Goal: Task Accomplishment & Management: Manage account settings

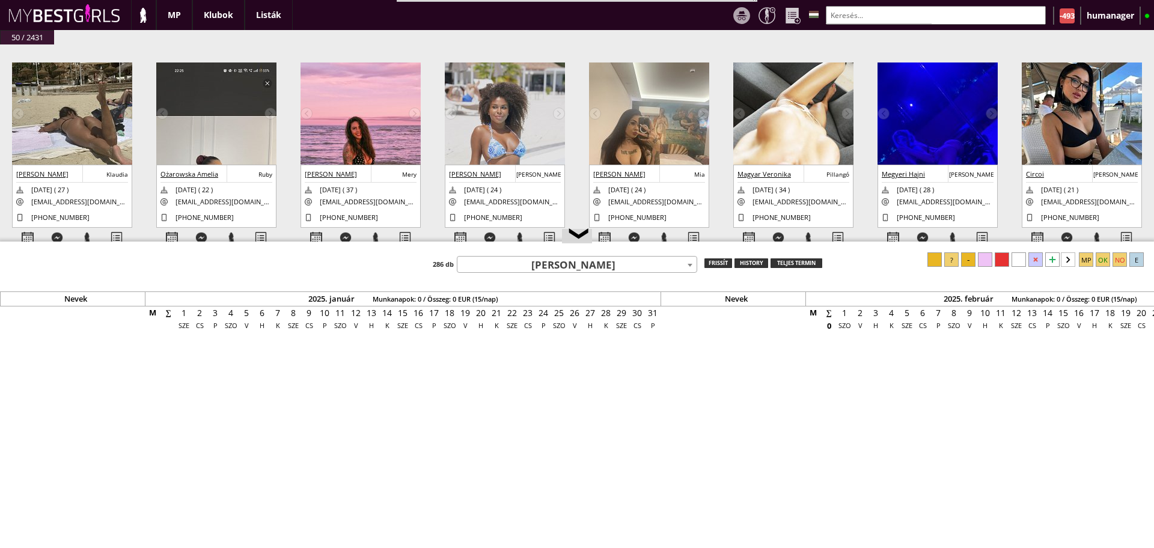
click at [884, 19] on input "text" at bounding box center [936, 15] width 220 height 19
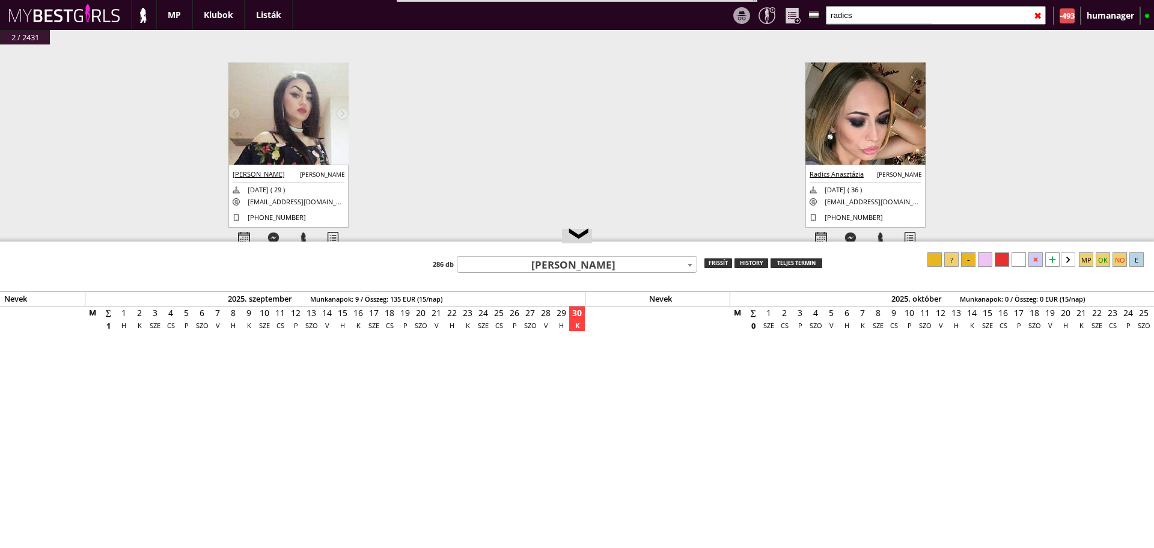
type input "radics"
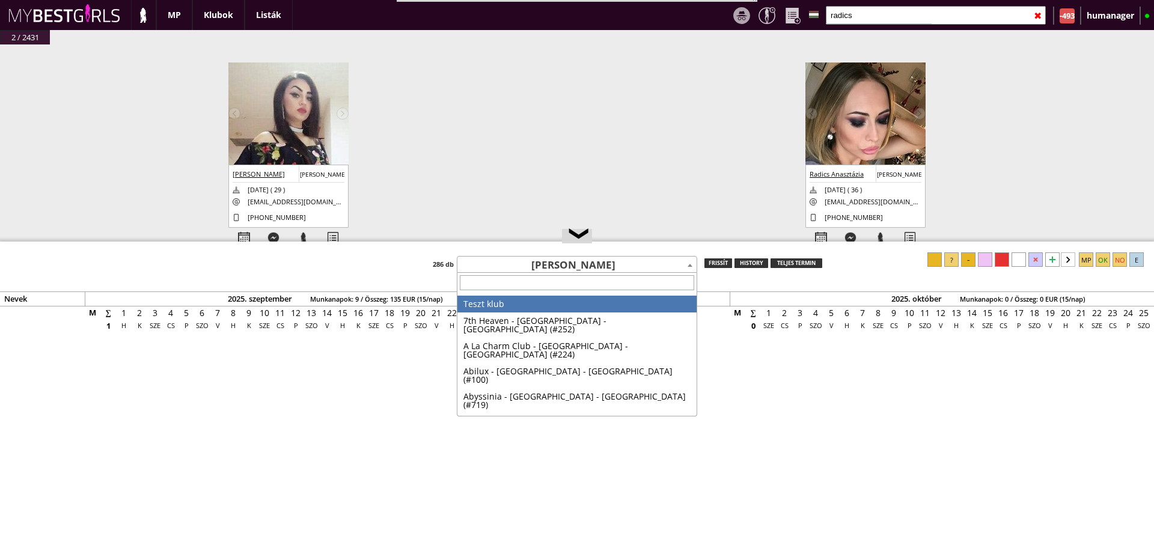
click at [611, 267] on span "[PERSON_NAME]" at bounding box center [576, 265] width 239 height 17
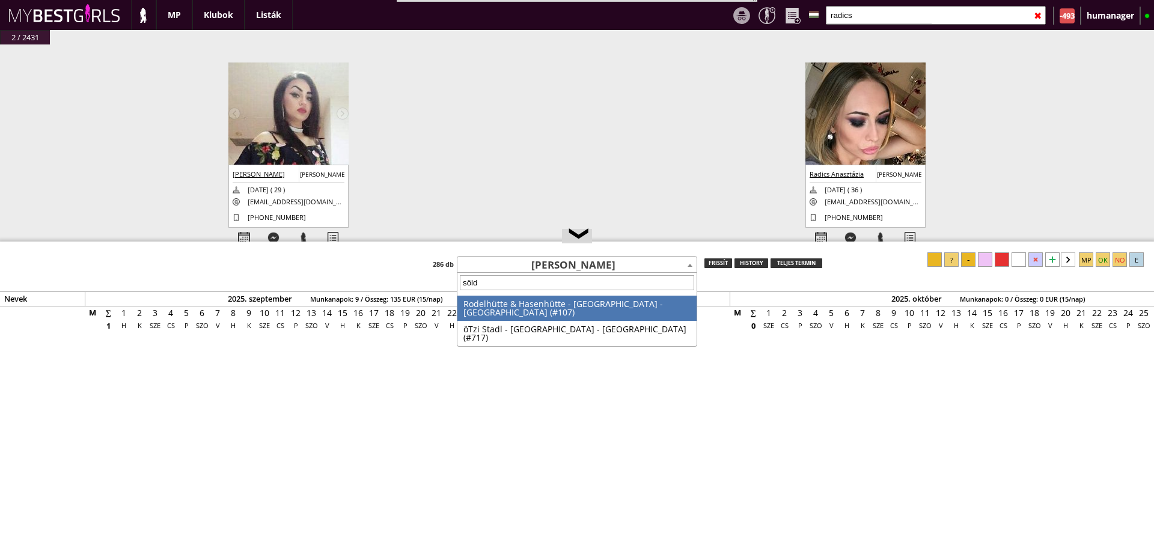
type input "sölde"
select select "107"
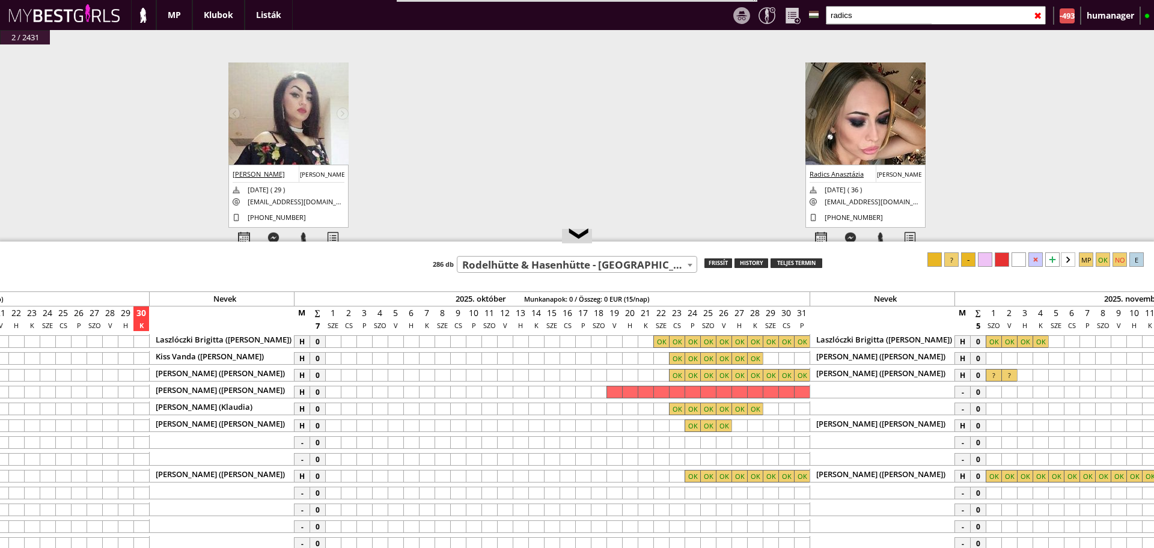
scroll to position [0, 5711]
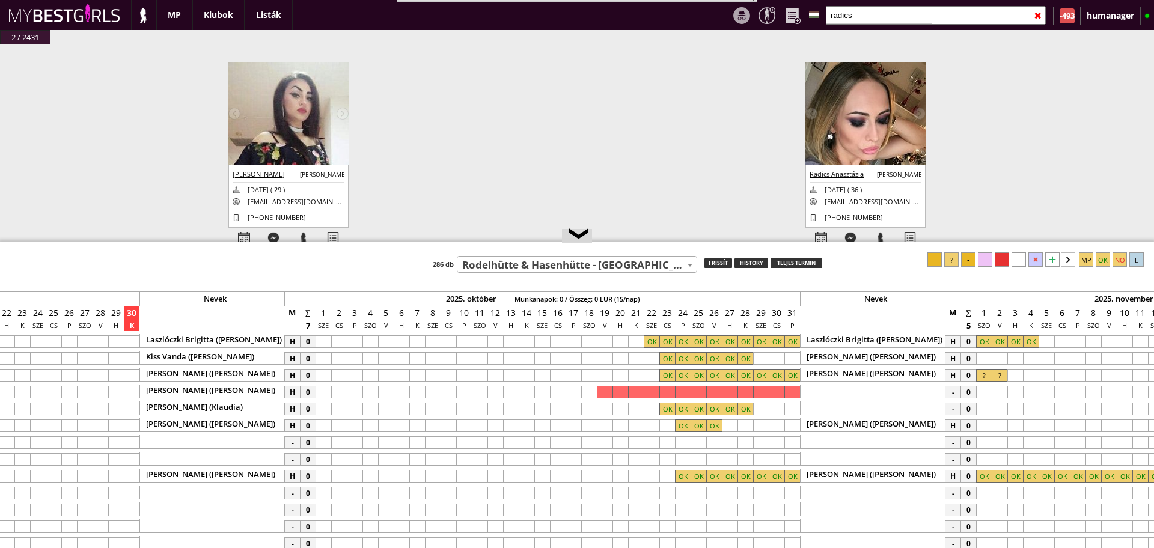
drag, startPoint x: 713, startPoint y: 243, endPoint x: 701, endPoint y: 174, distance: 69.6
click at [701, 242] on div at bounding box center [577, 243] width 1154 height 2
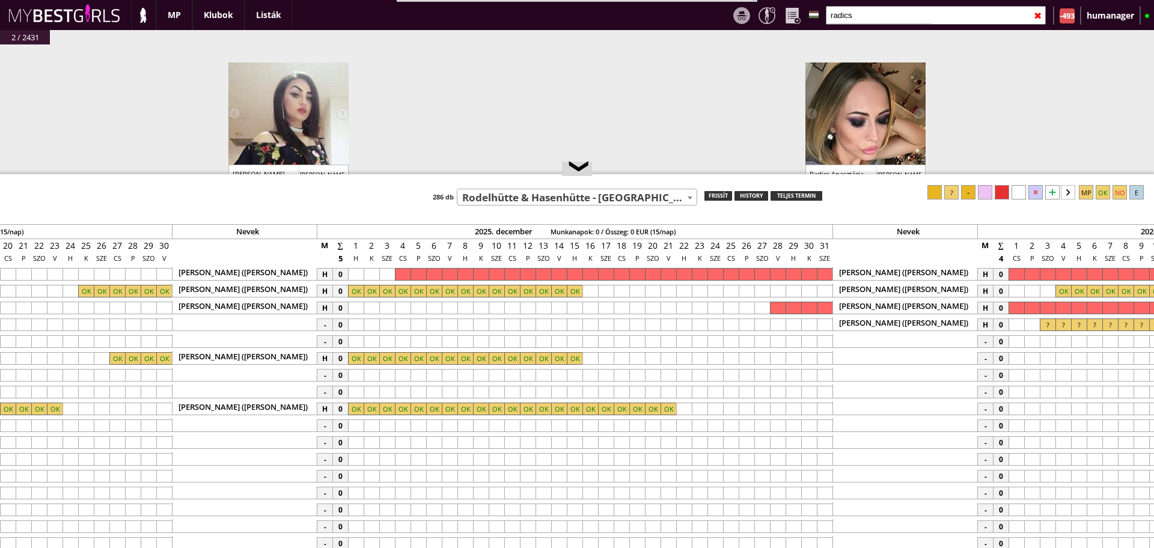
scroll to position [0, 7009]
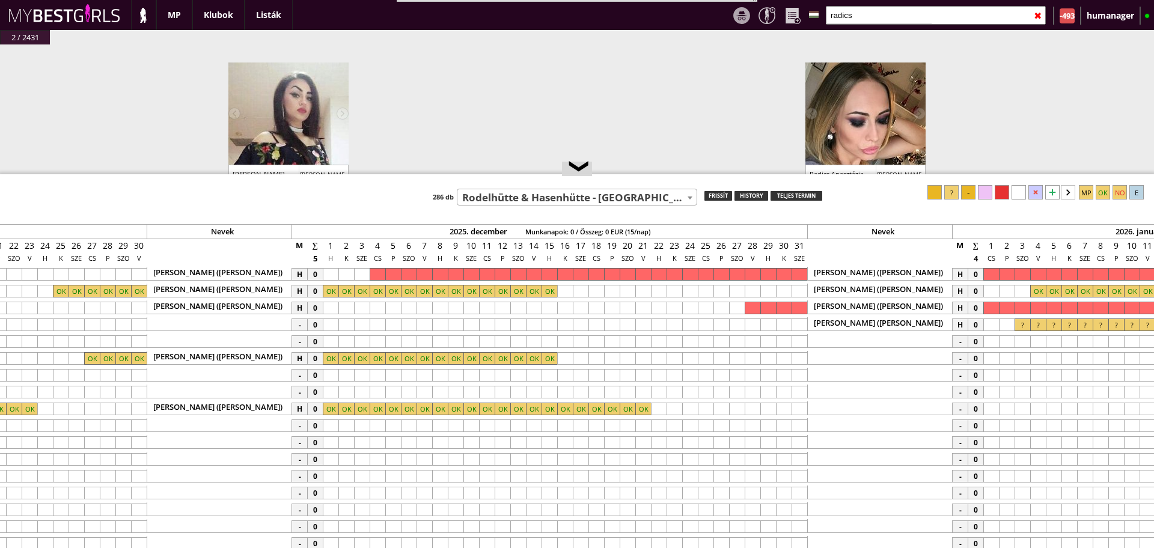
click at [766, 308] on div at bounding box center [768, 308] width 16 height 13
click at [796, 310] on div at bounding box center [799, 308] width 16 height 13
click at [958, 197] on div at bounding box center [951, 192] width 14 height 14
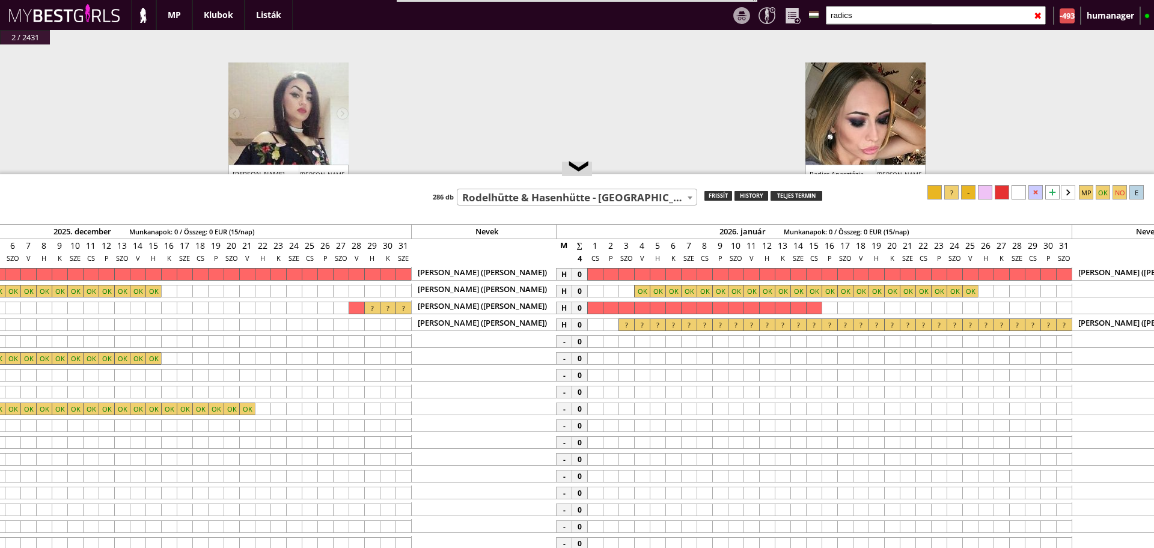
click at [599, 309] on div at bounding box center [595, 308] width 16 height 13
click at [824, 309] on div at bounding box center [829, 308] width 16 height 13
click at [952, 195] on div at bounding box center [951, 192] width 14 height 14
click at [855, 304] on div at bounding box center [861, 308] width 16 height 13
click at [850, 305] on div at bounding box center [845, 308] width 16 height 13
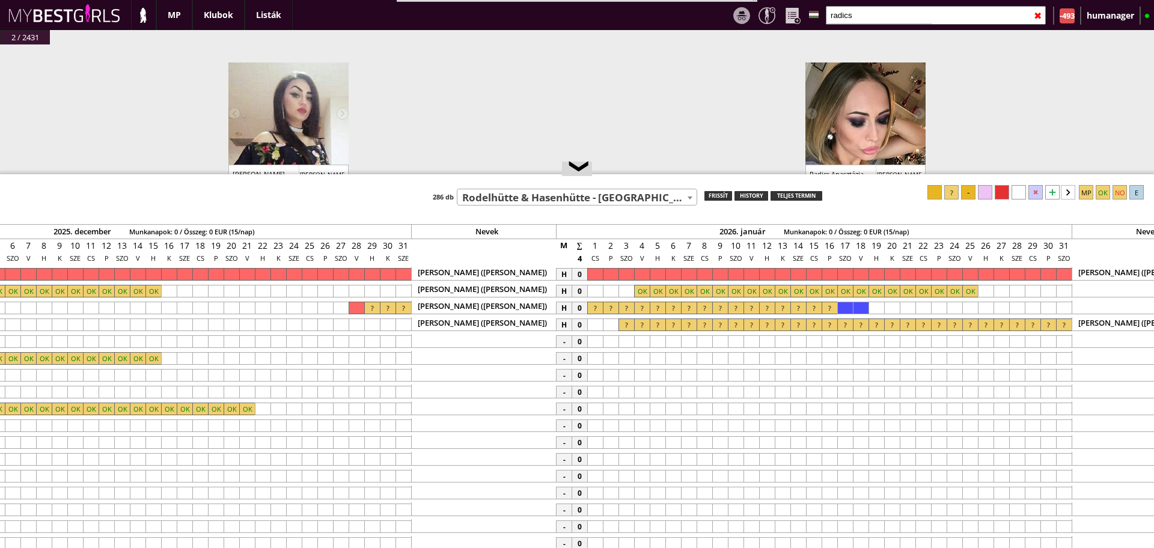
click at [949, 194] on div at bounding box center [951, 192] width 14 height 14
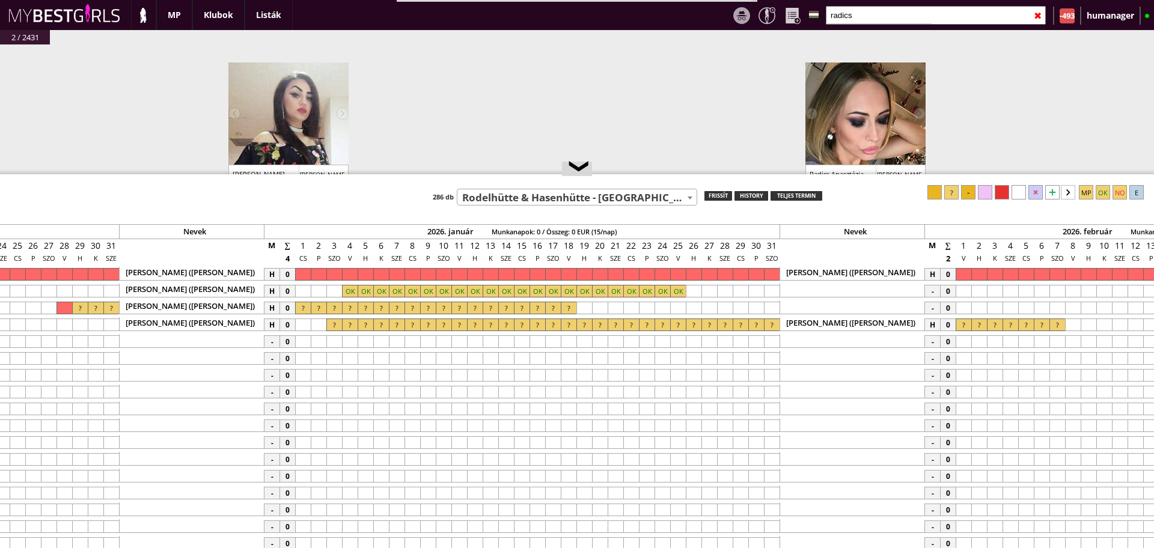
scroll to position [0, 7698]
click at [877, 21] on input "radics" at bounding box center [936, 15] width 220 height 19
type input "r"
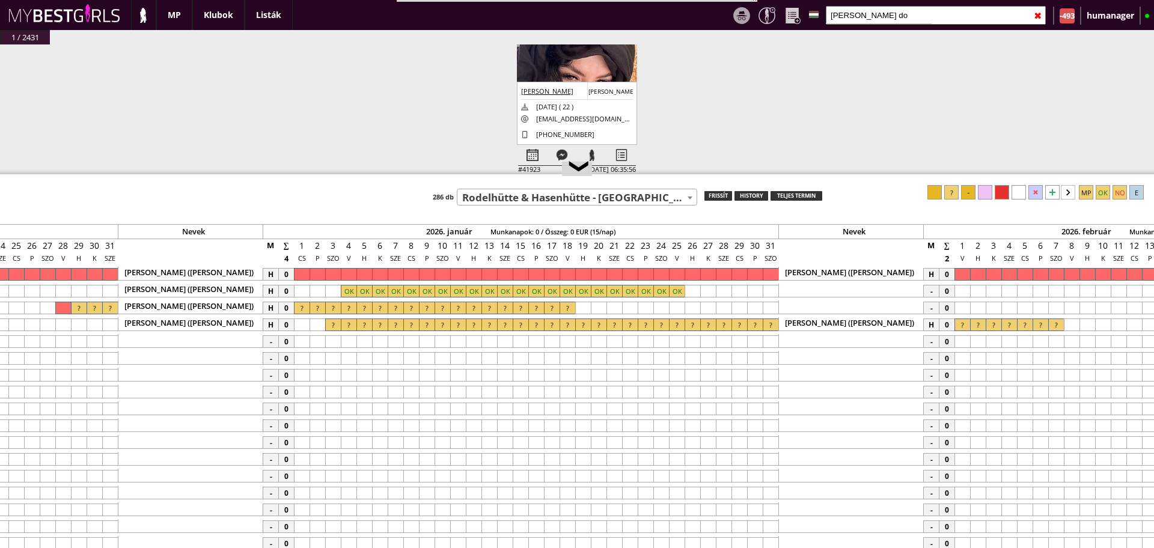
scroll to position [91, 0]
type input "[PERSON_NAME] do"
click at [537, 151] on div at bounding box center [532, 147] width 29 height 21
select select "0"
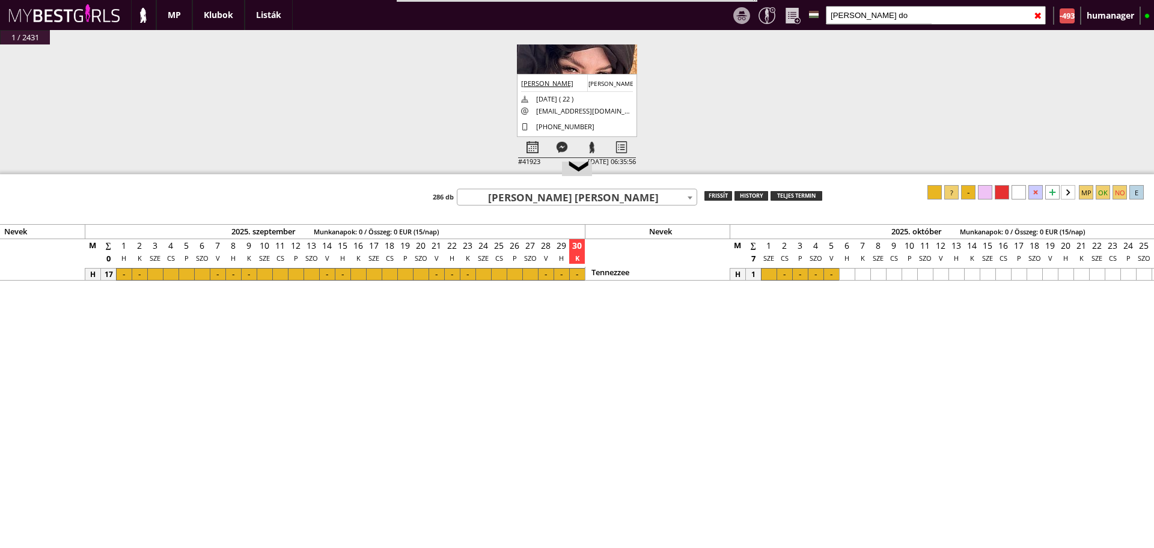
scroll to position [0, 5166]
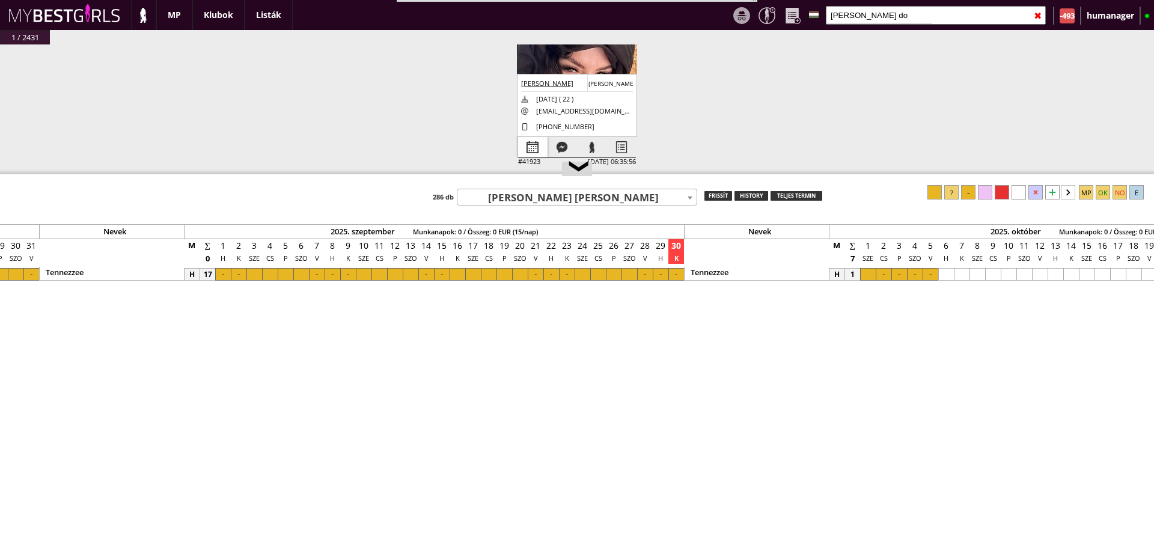
click at [538, 153] on div at bounding box center [532, 147] width 29 height 21
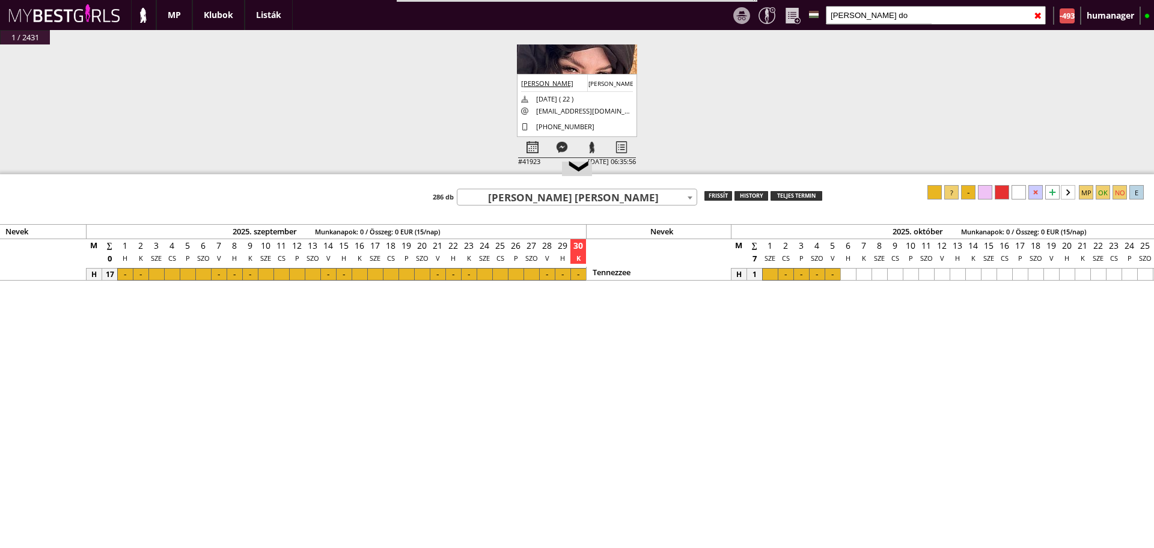
scroll to position [0, 5265]
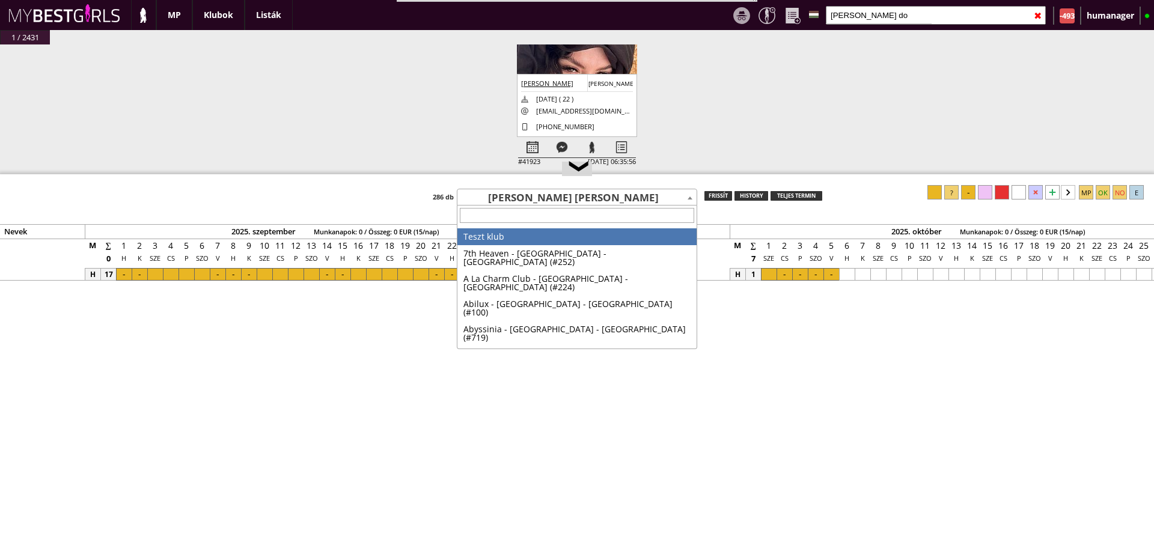
click at [516, 191] on span "[PERSON_NAME] [PERSON_NAME]" at bounding box center [576, 197] width 239 height 17
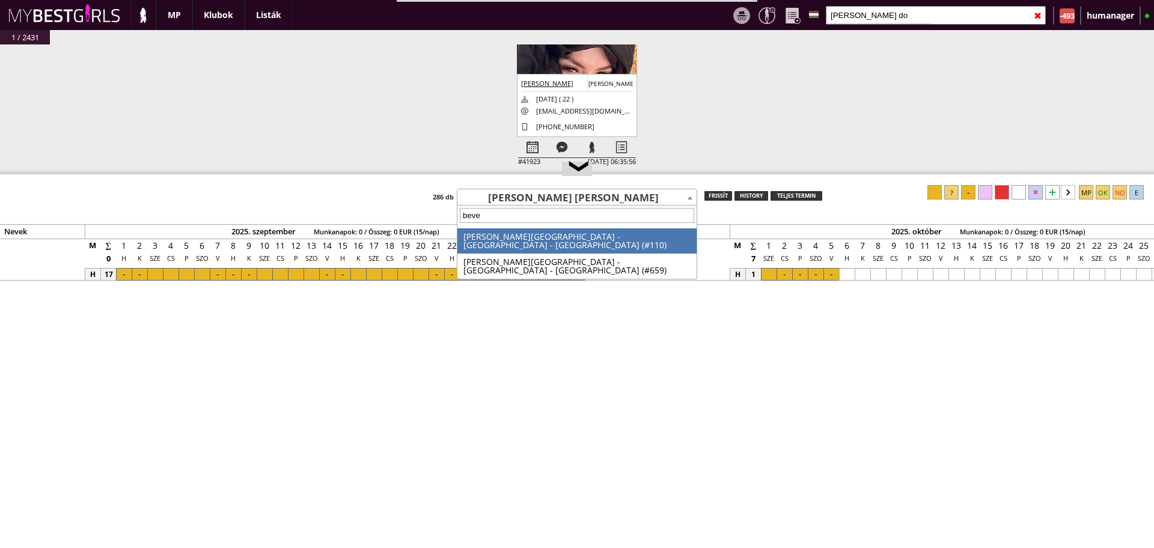
type input "bever"
select select "110"
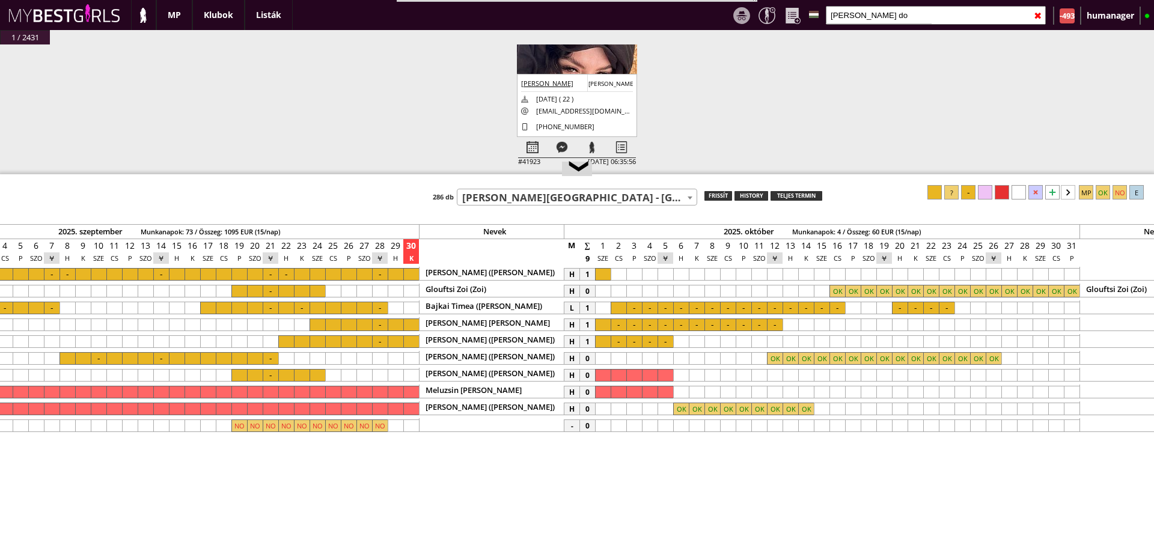
scroll to position [0, 5432]
click at [886, 10] on input "[PERSON_NAME] do" at bounding box center [936, 15] width 220 height 19
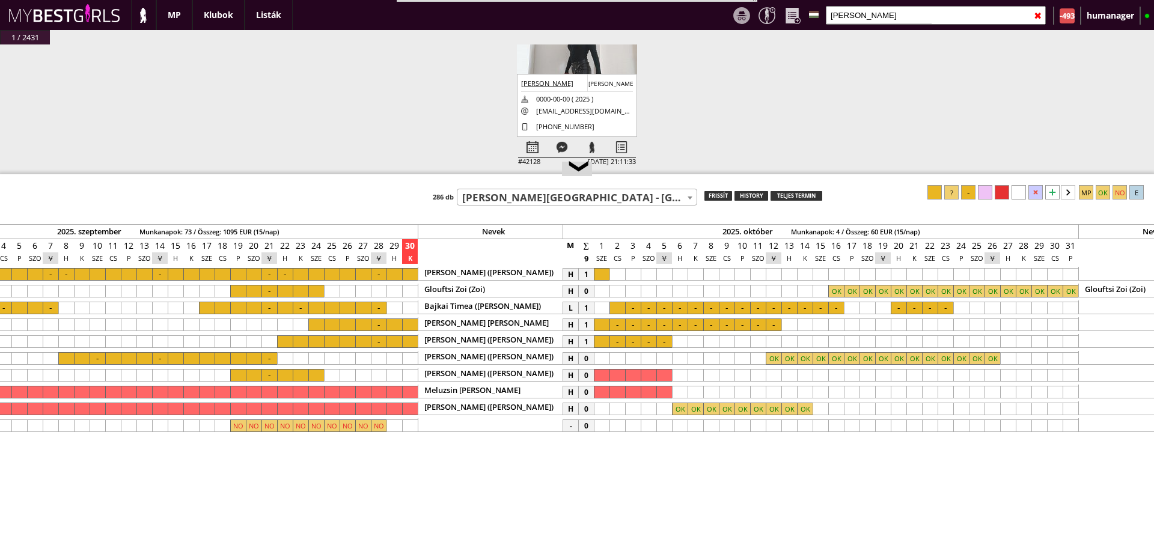
type input "[PERSON_NAME]"
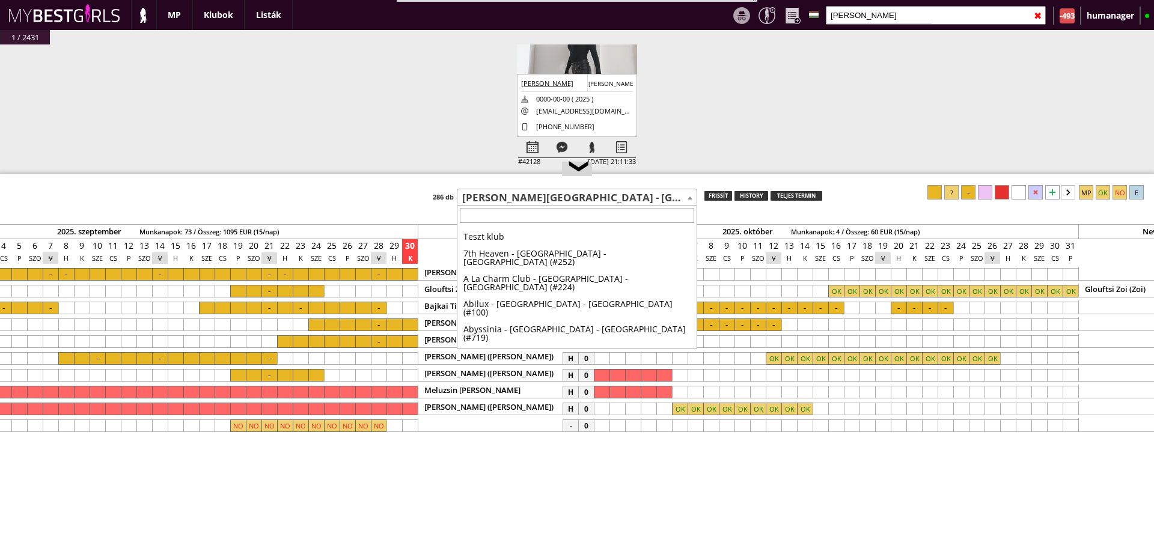
scroll to position [513, 0]
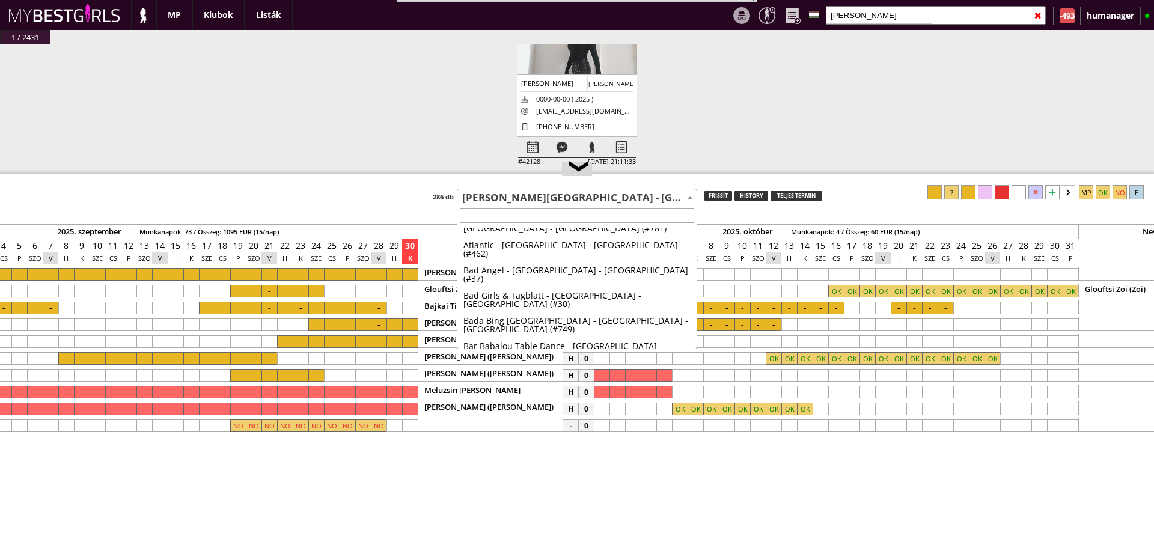
click at [580, 192] on span "[PERSON_NAME][GEOGRAPHIC_DATA] - [GEOGRAPHIC_DATA] - [GEOGRAPHIC_DATA] (#110)" at bounding box center [576, 197] width 239 height 17
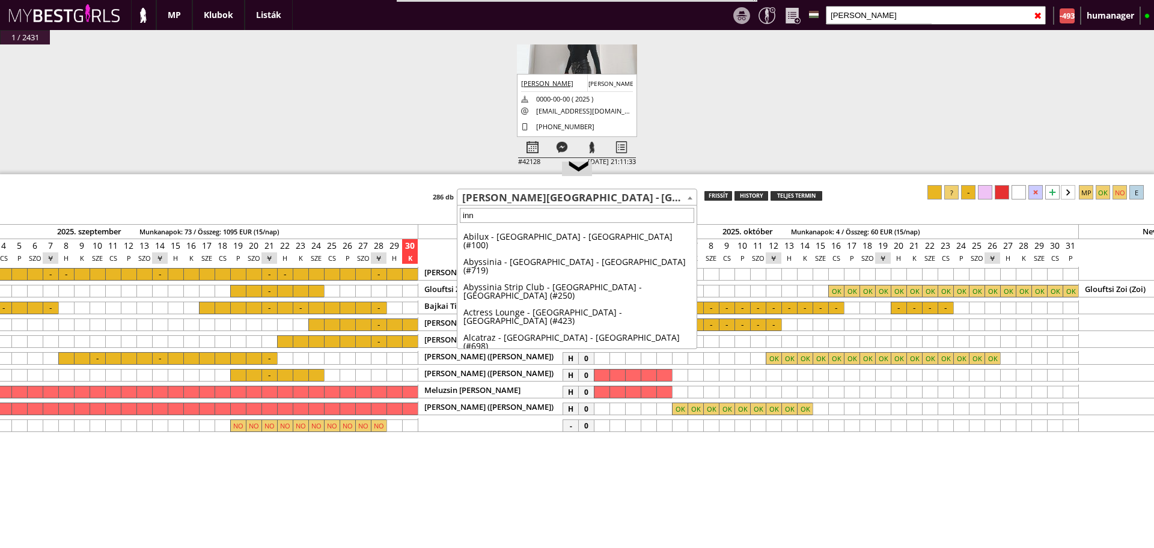
type input "inns"
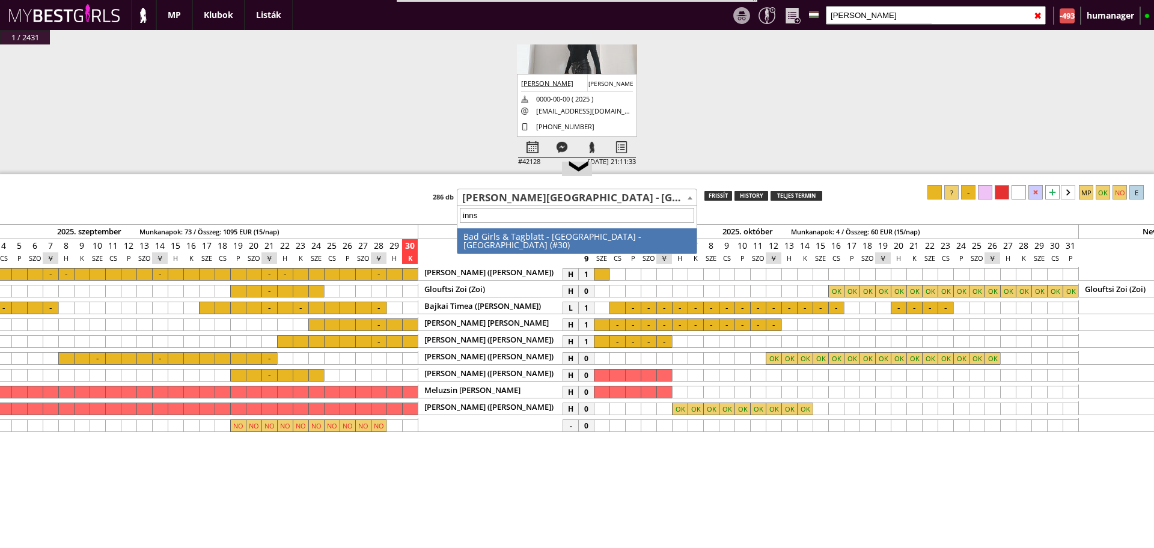
select select "30"
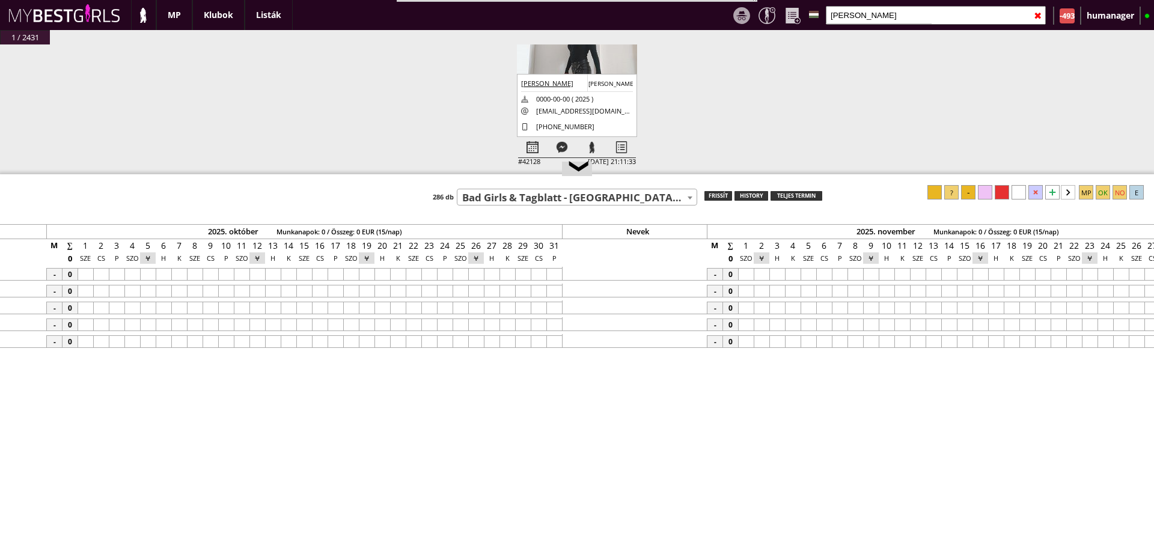
scroll to position [0, 5956]
click at [752, 271] on div at bounding box center [754, 274] width 16 height 13
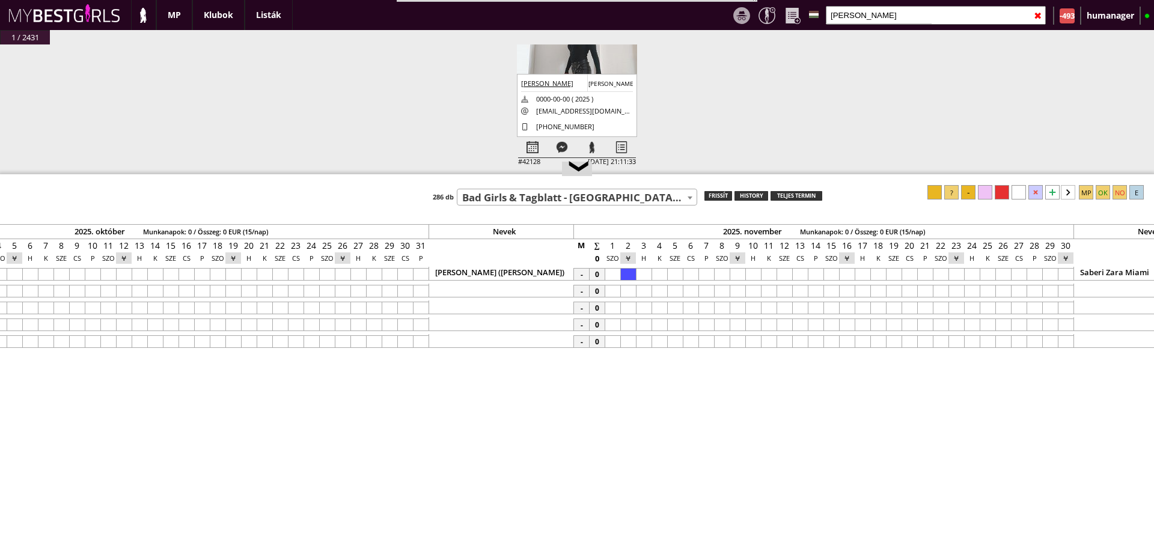
scroll to position [0, 6140]
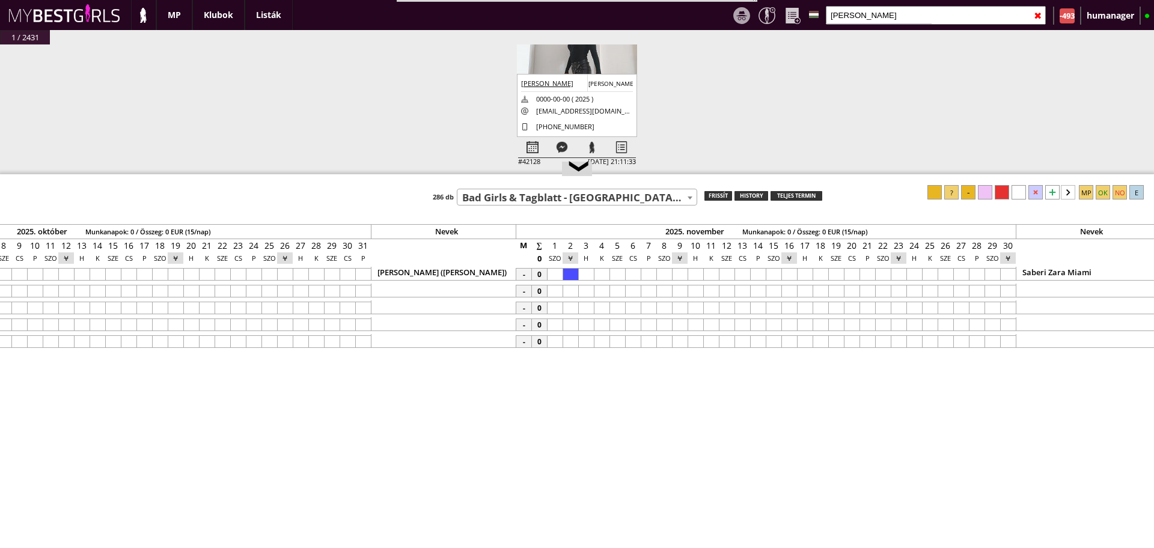
click at [1011, 272] on div at bounding box center [1008, 274] width 16 height 13
click at [952, 197] on div at bounding box center [951, 192] width 14 height 14
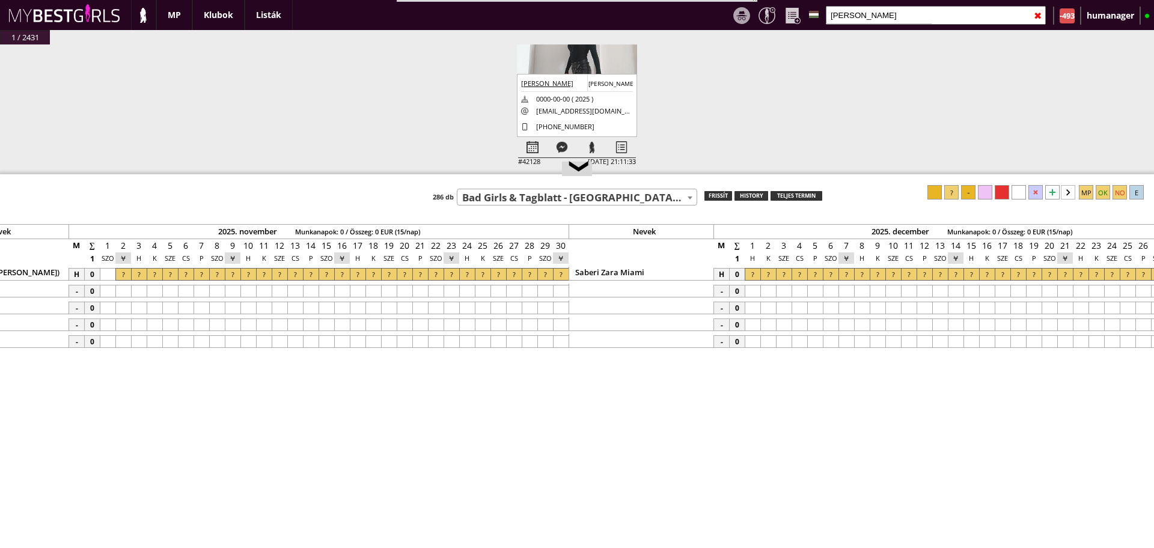
scroll to position [0, 6622]
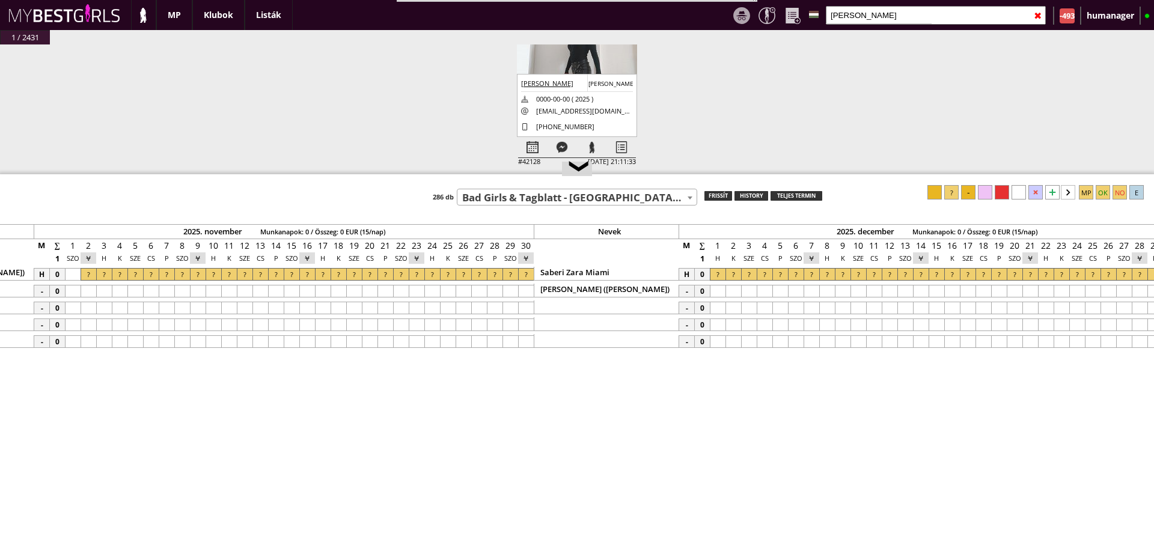
click at [724, 290] on div at bounding box center [718, 291] width 16 height 13
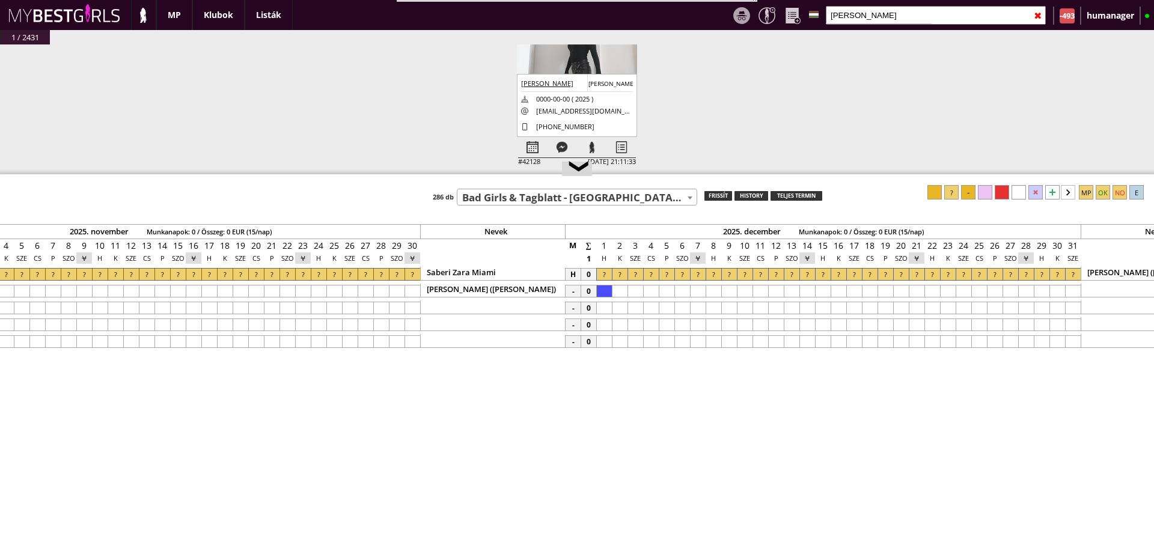
scroll to position [0, 6760]
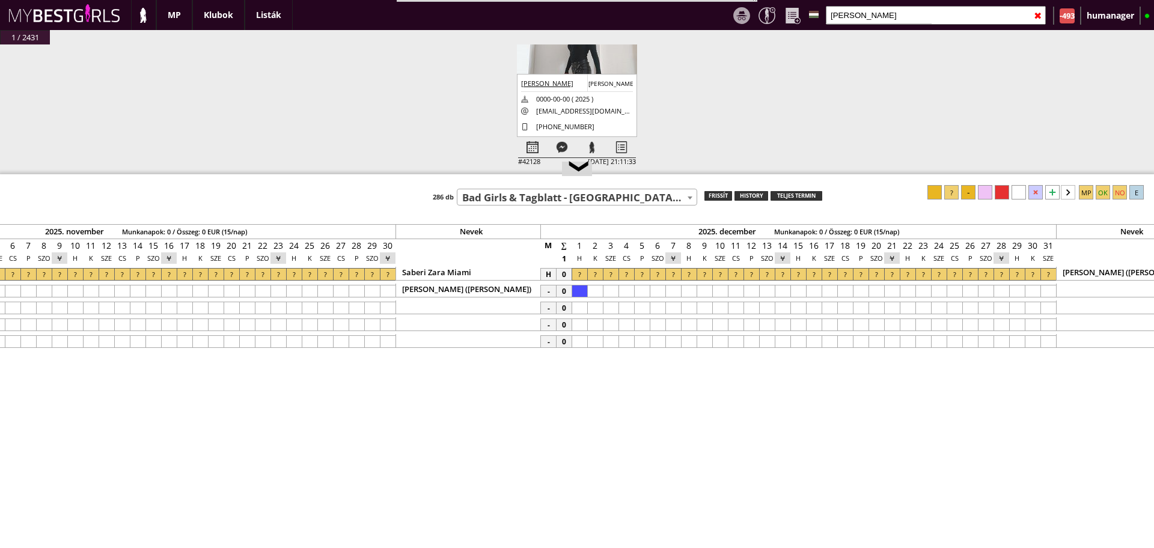
click at [1043, 291] on div at bounding box center [1048, 291] width 16 height 13
click at [952, 196] on div at bounding box center [951, 192] width 14 height 14
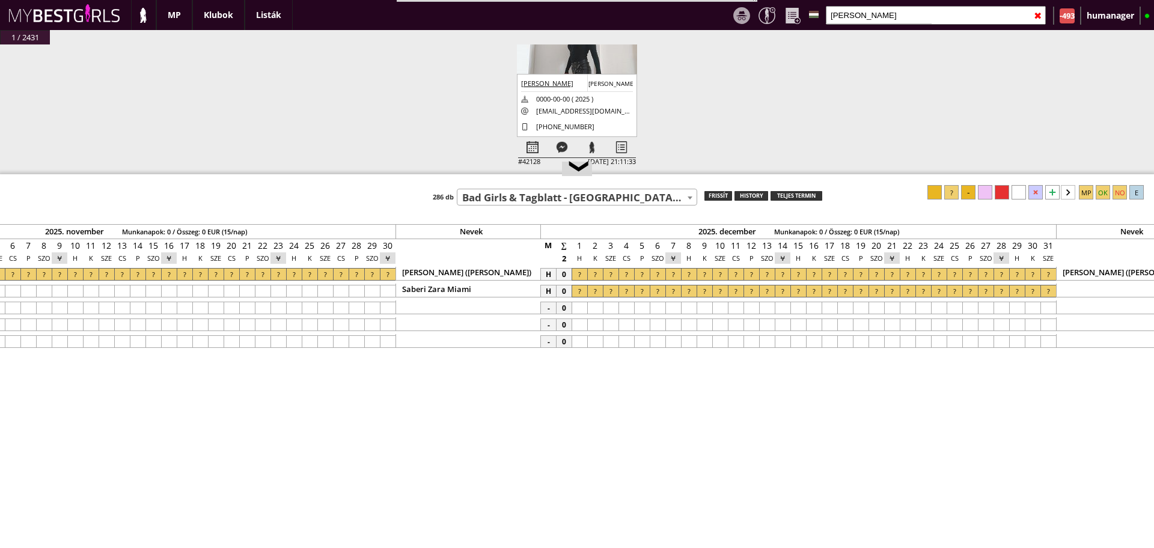
click at [529, 288] on div "Saberi Zara Miami ([GEOGRAPHIC_DATA])" at bounding box center [467, 291] width 145 height 14
click at [534, 290] on div at bounding box center [535, 290] width 7 height 7
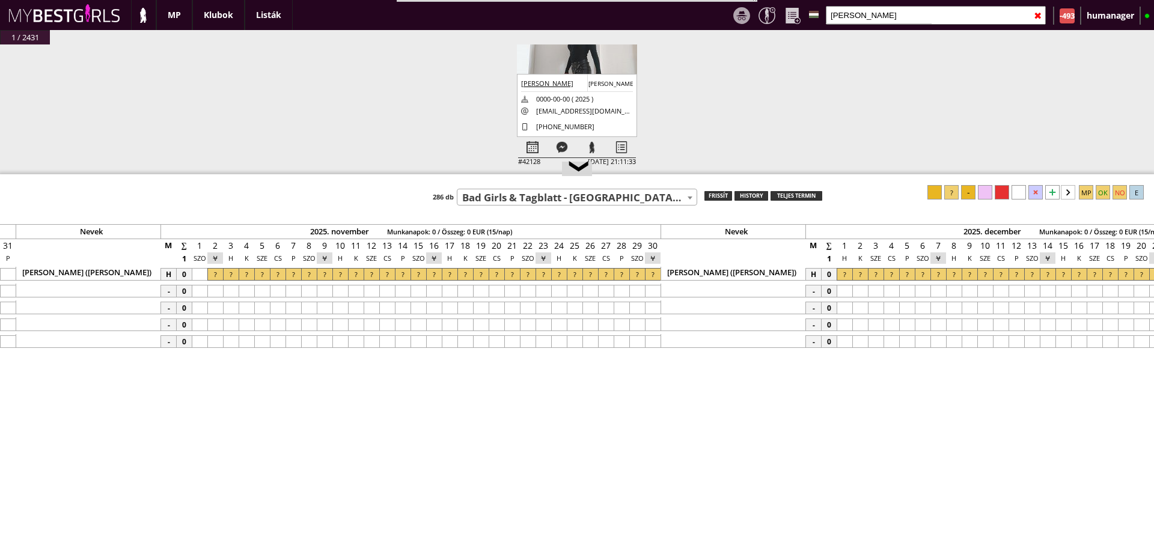
scroll to position [0, 6489]
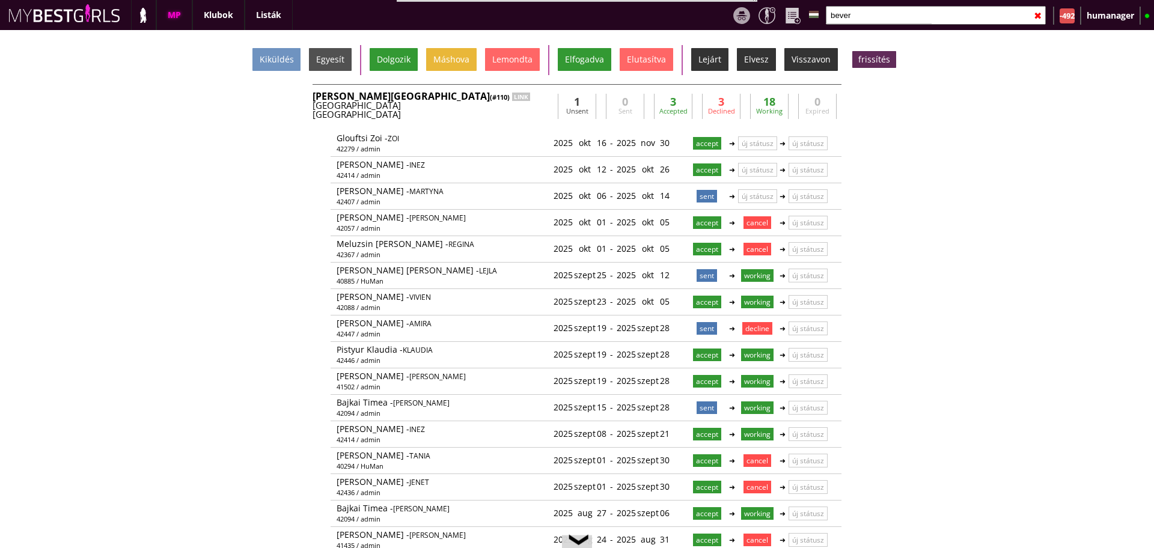
click at [874, 20] on input "bever" at bounding box center [936, 15] width 220 height 19
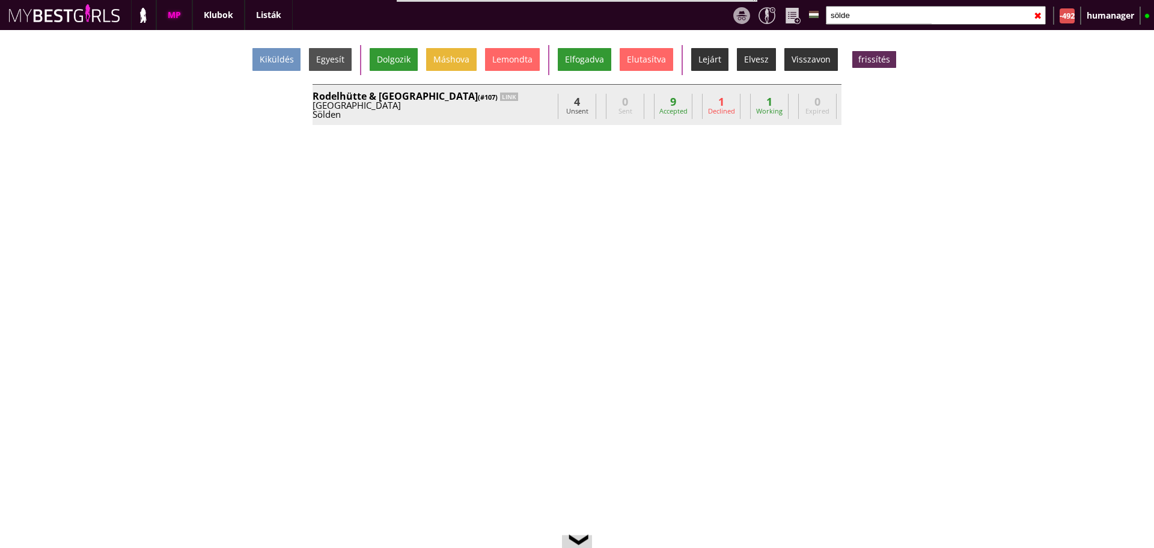
click at [509, 116] on div "Sölden" at bounding box center [432, 114] width 240 height 9
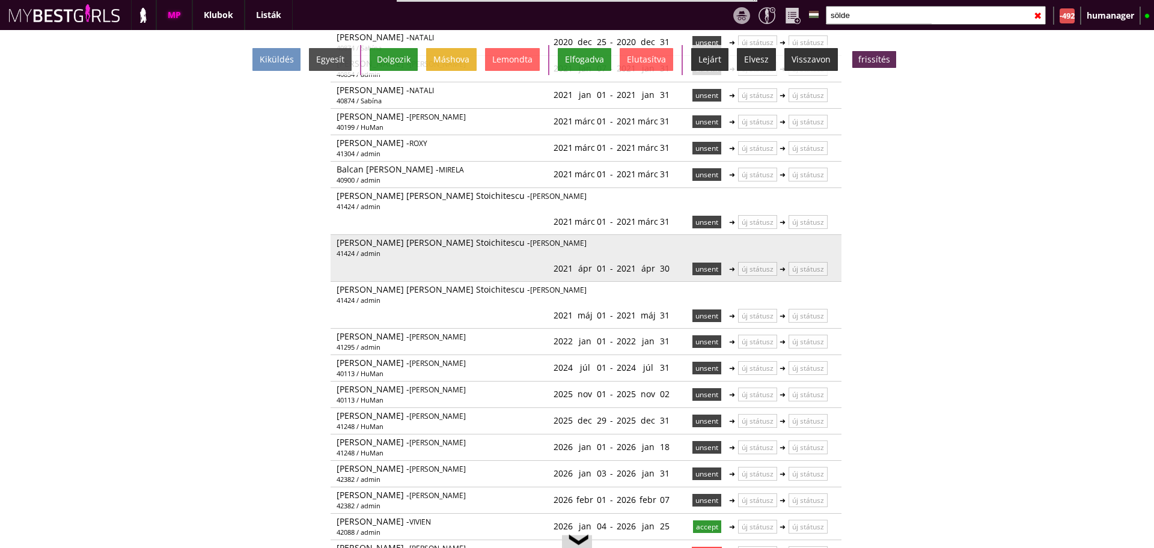
scroll to position [228, 0]
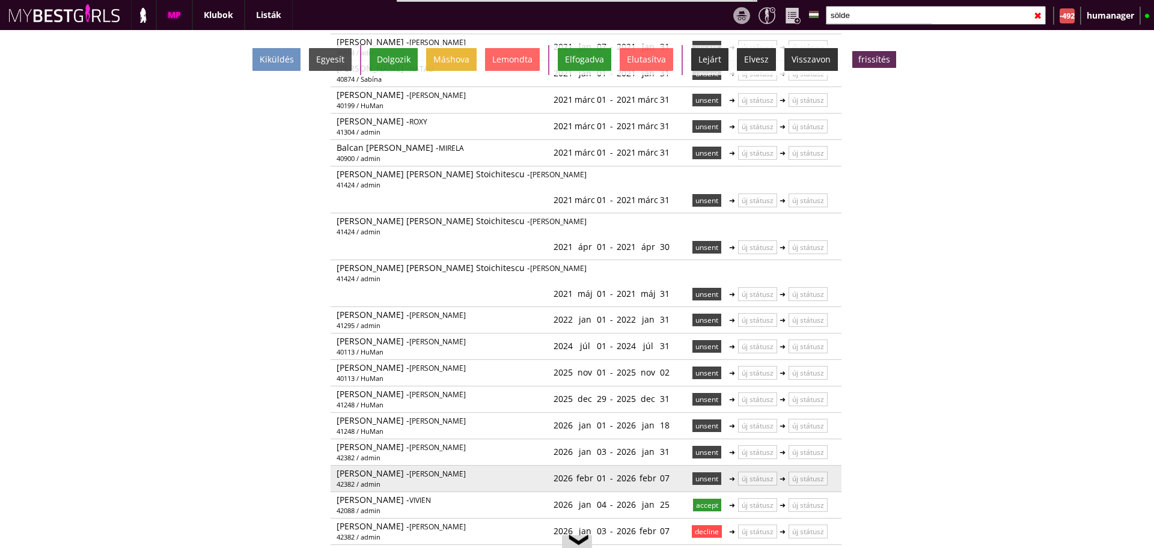
click at [697, 472] on p "unsent" at bounding box center [706, 478] width 29 height 13
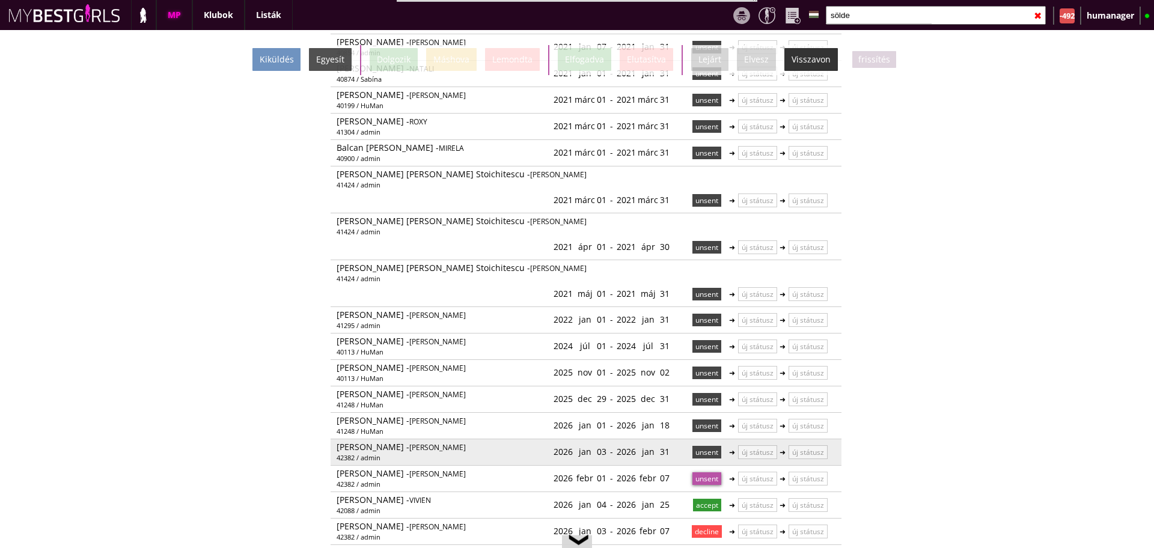
click at [698, 446] on p "unsent" at bounding box center [706, 452] width 29 height 13
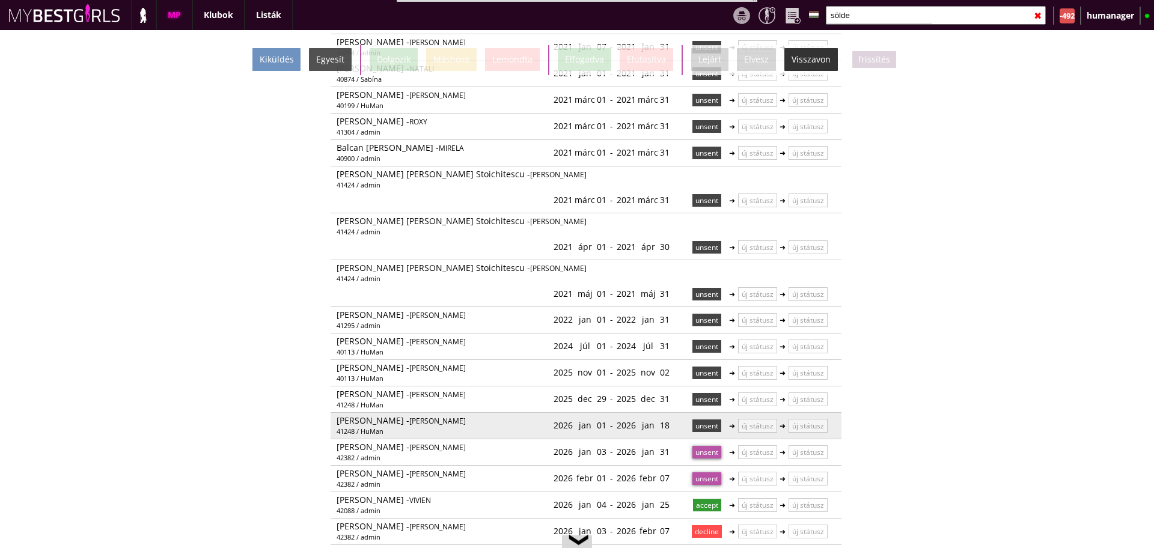
click at [699, 419] on p "unsent" at bounding box center [706, 425] width 29 height 13
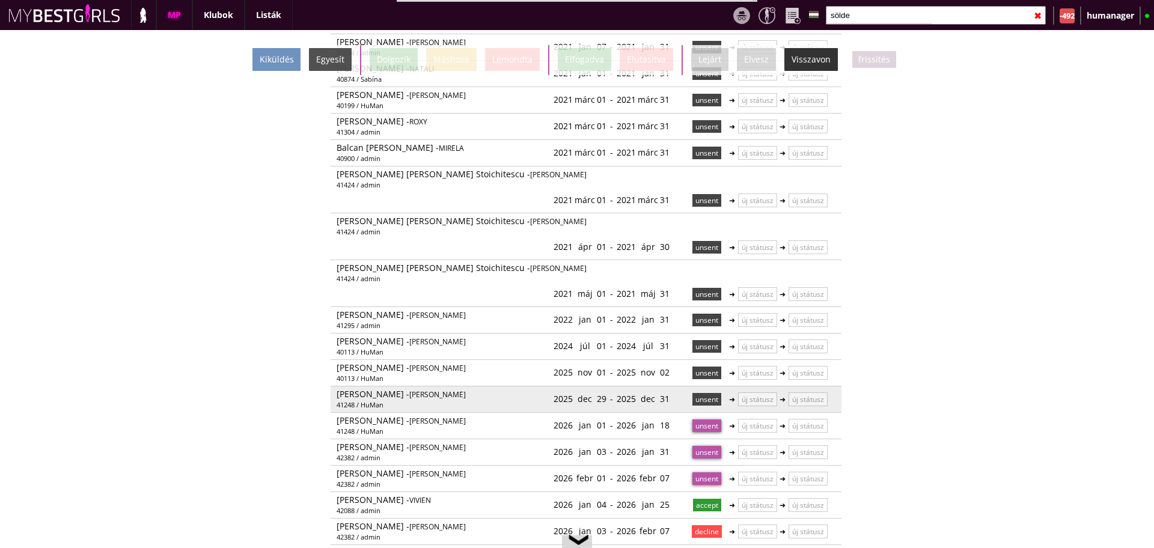
click at [699, 393] on p "unsent" at bounding box center [706, 399] width 29 height 13
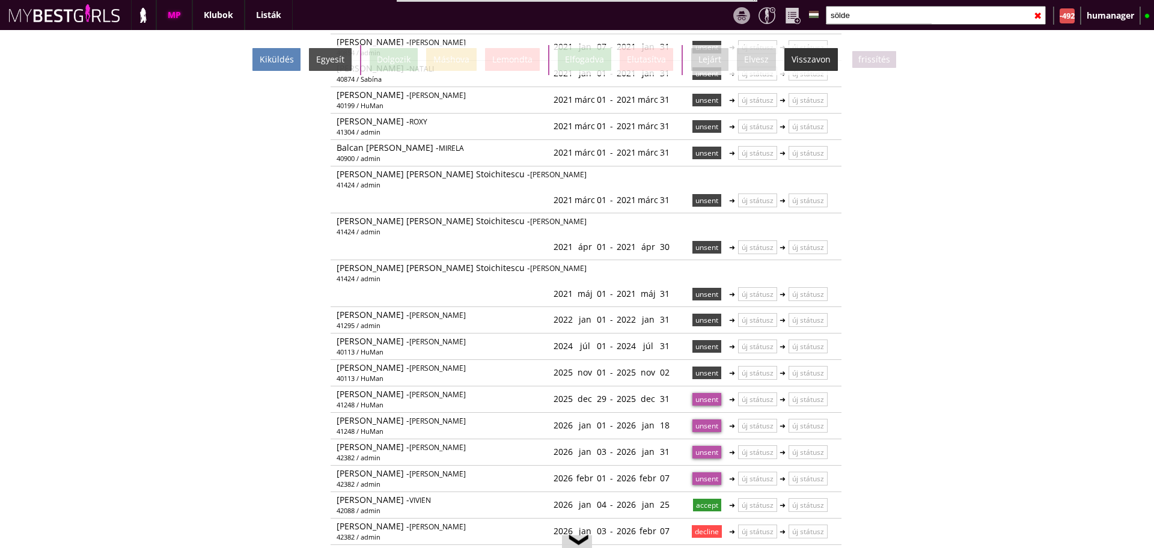
click at [259, 56] on div "Kiküldés" at bounding box center [276, 59] width 48 height 23
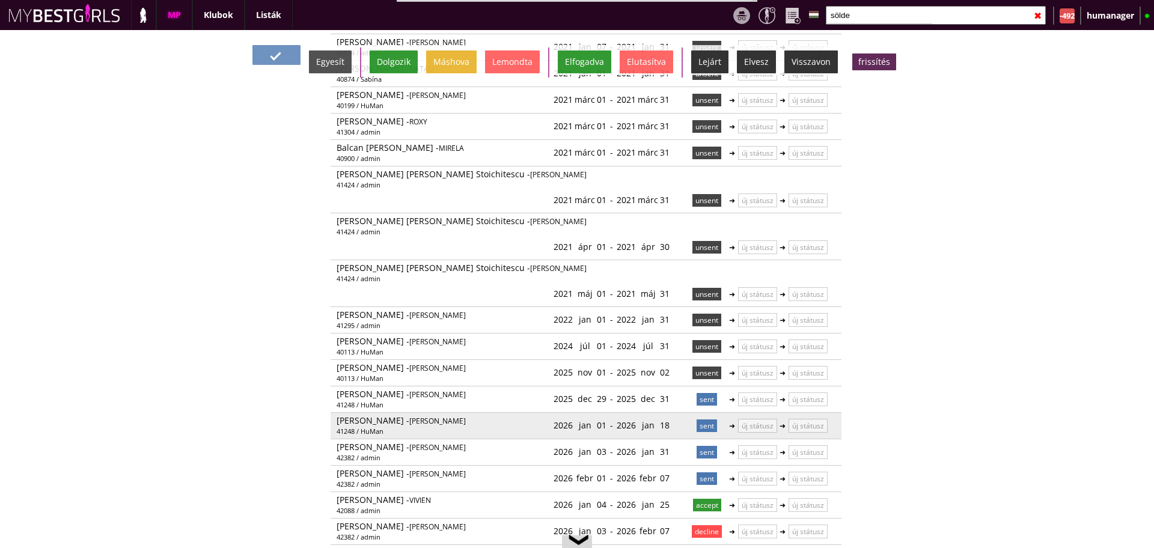
click at [707, 419] on p "sent" at bounding box center [706, 425] width 20 height 13
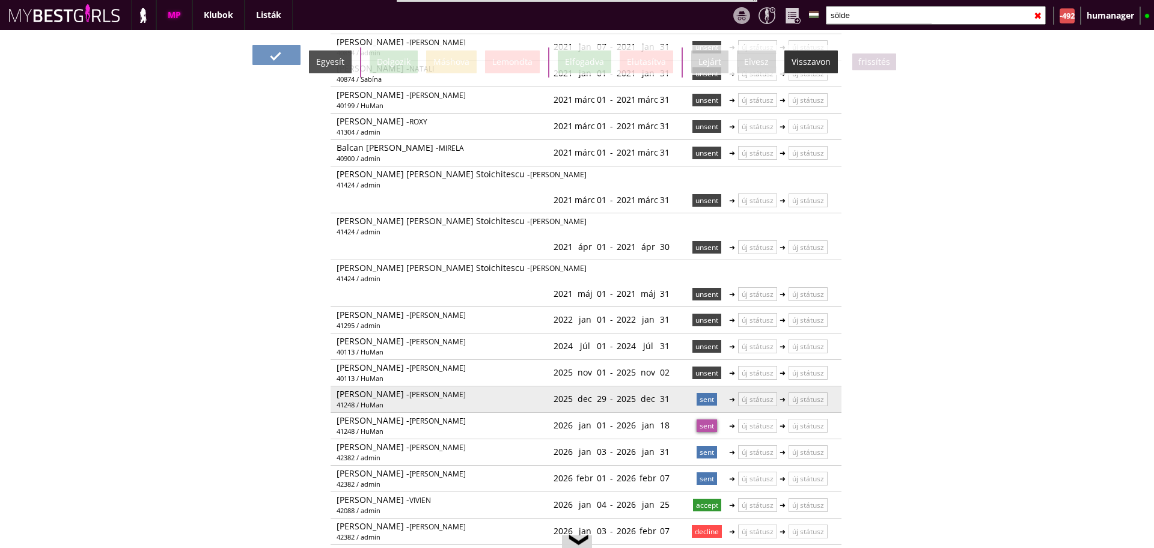
click at [701, 393] on p "sent" at bounding box center [706, 399] width 20 height 13
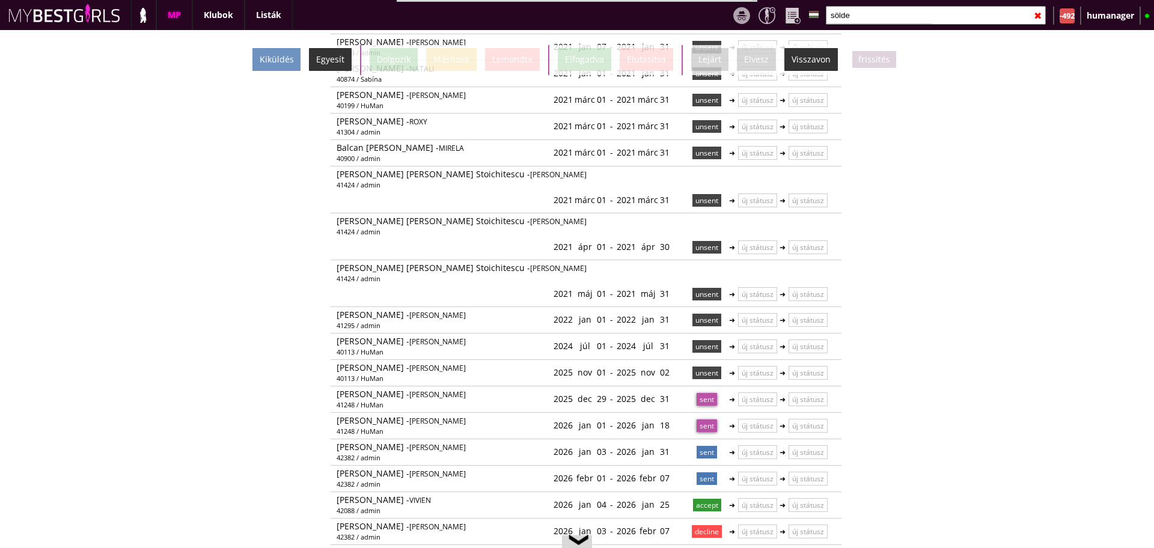
click at [337, 67] on div "Egyesít" at bounding box center [330, 59] width 43 height 23
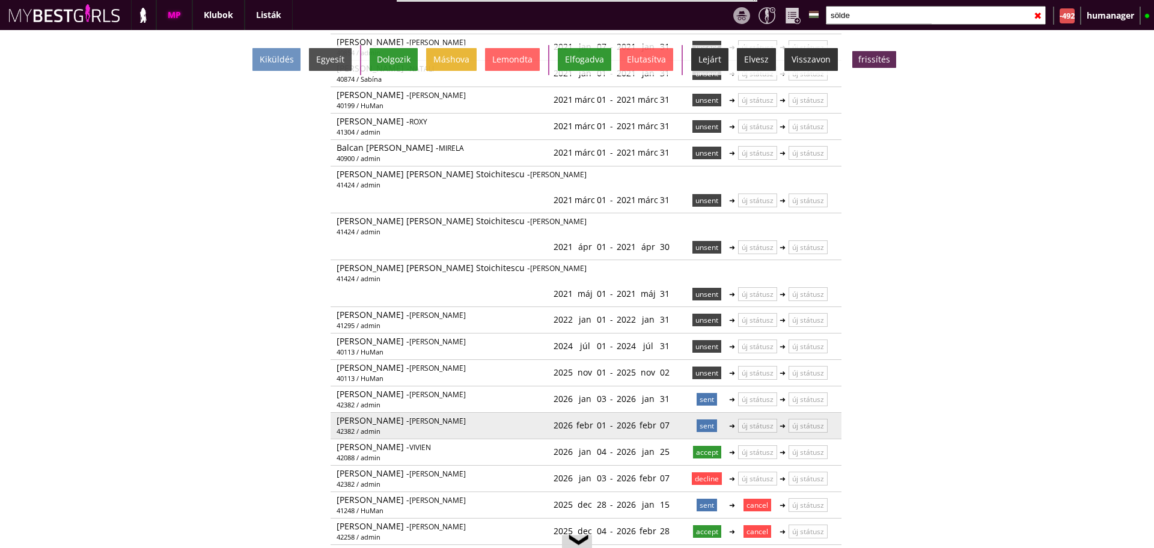
click at [702, 419] on p "sent" at bounding box center [706, 425] width 20 height 13
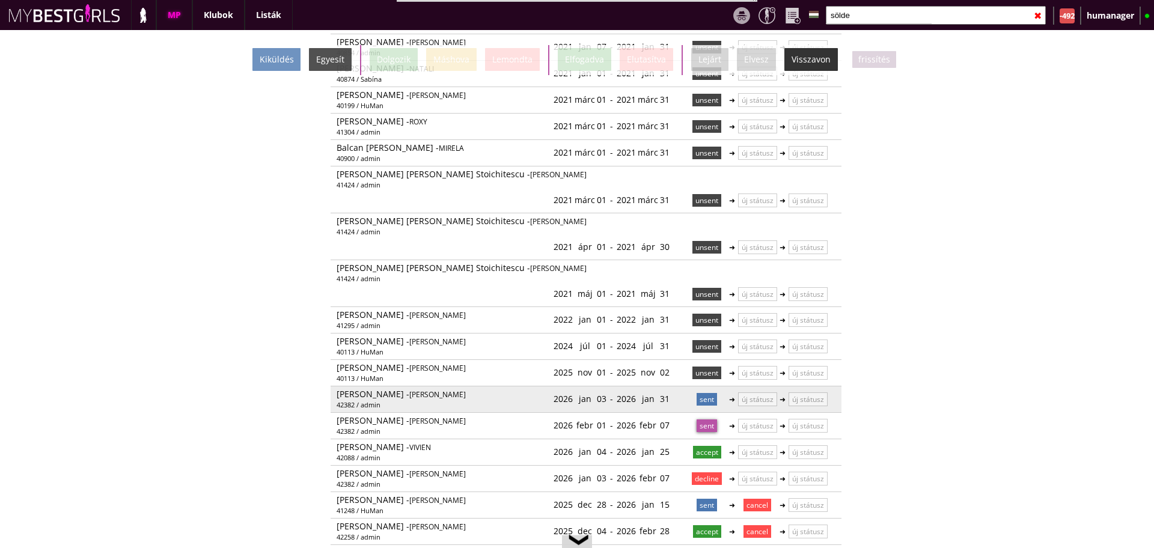
click at [702, 393] on p "sent" at bounding box center [706, 399] width 20 height 13
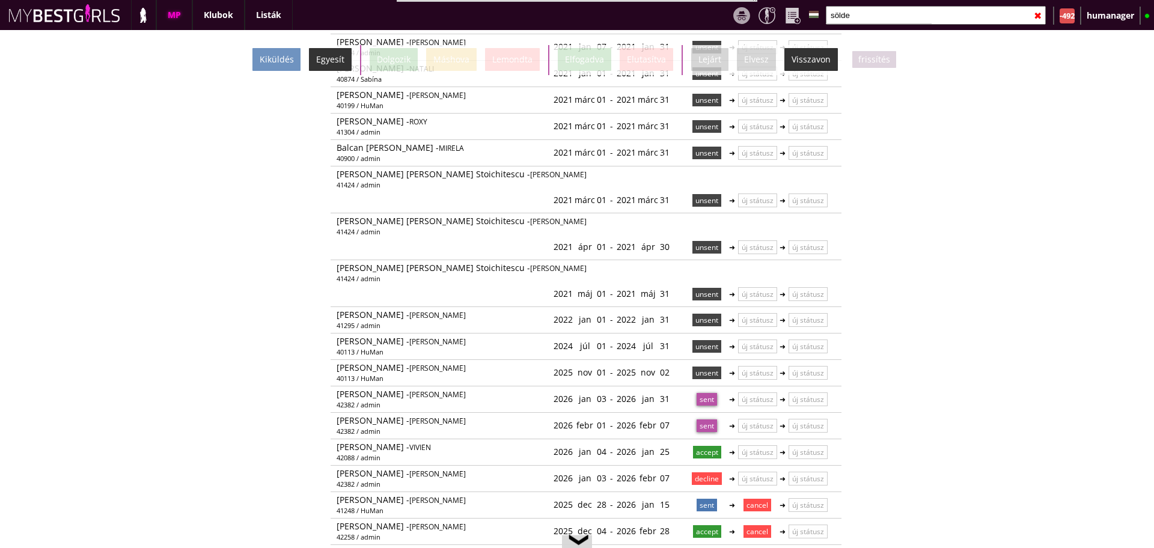
click at [343, 64] on div "Egyesít" at bounding box center [330, 59] width 43 height 23
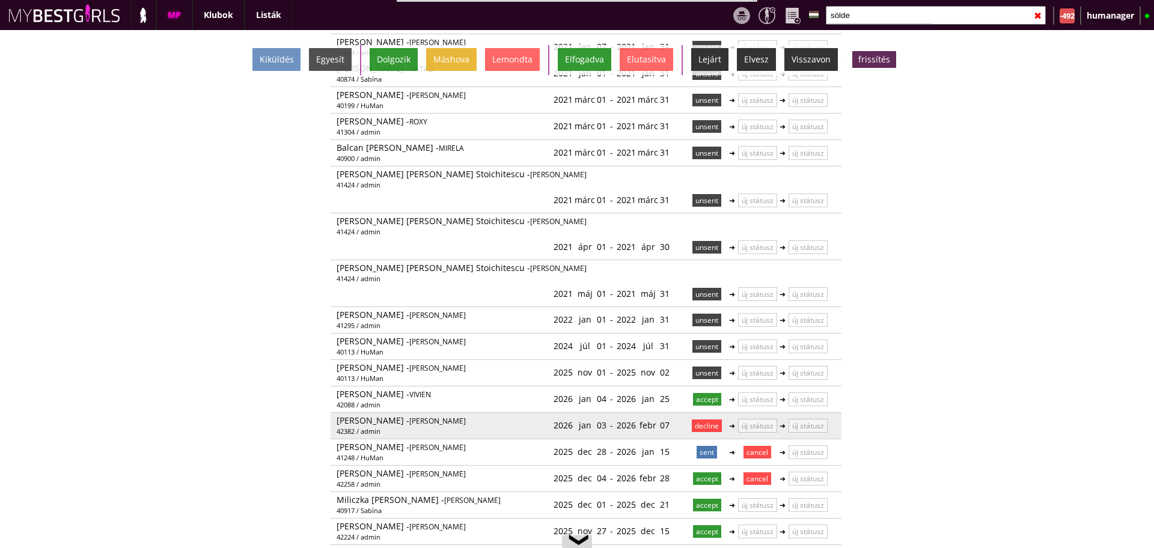
scroll to position [0, 0]
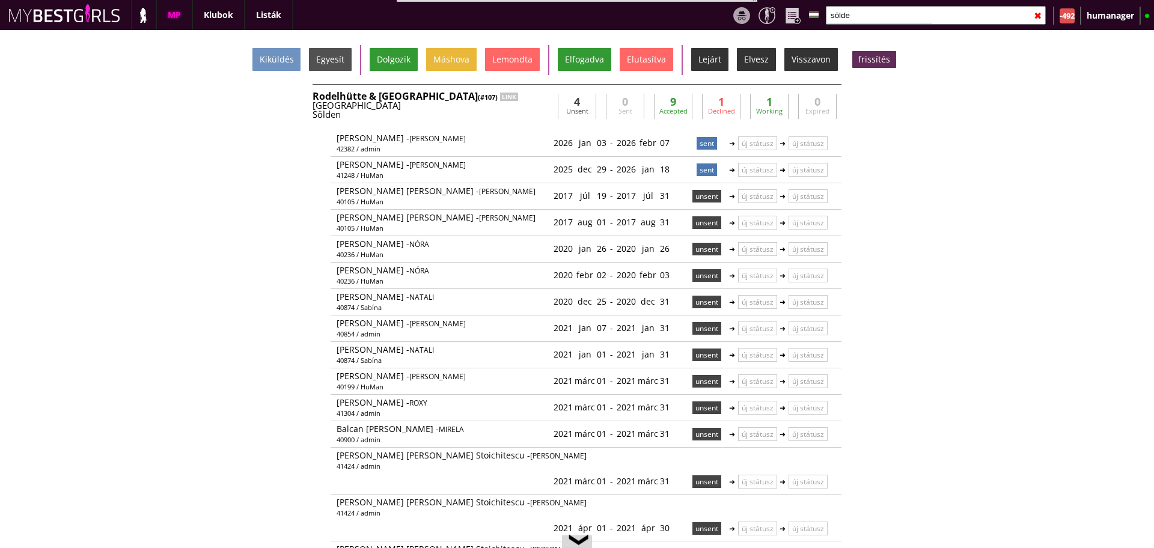
click at [512, 112] on div "Sölden" at bounding box center [432, 114] width 240 height 9
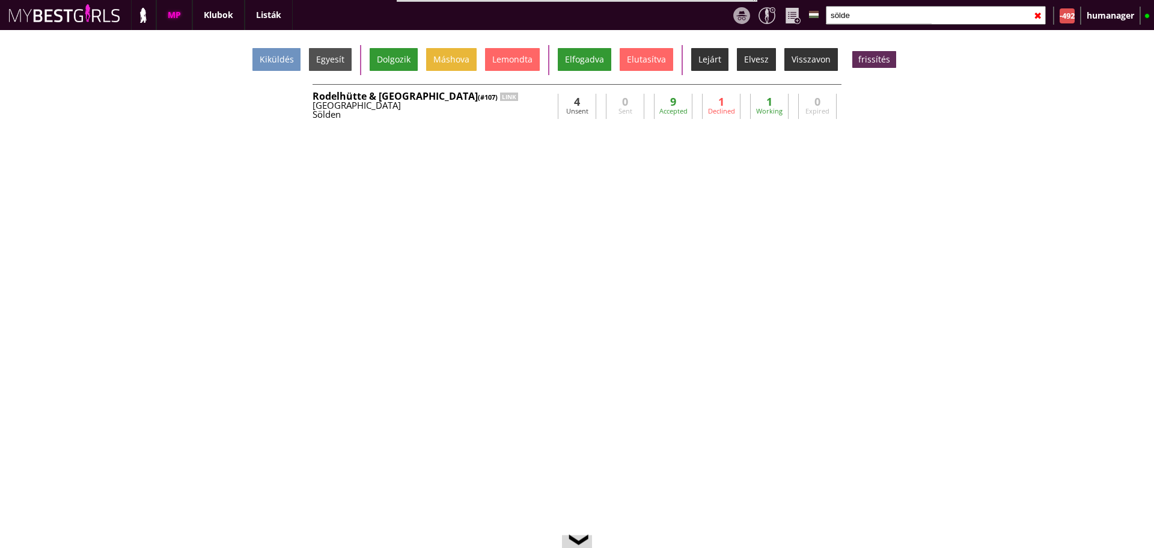
click at [849, 16] on input "sölde" at bounding box center [936, 15] width 220 height 19
type input "s"
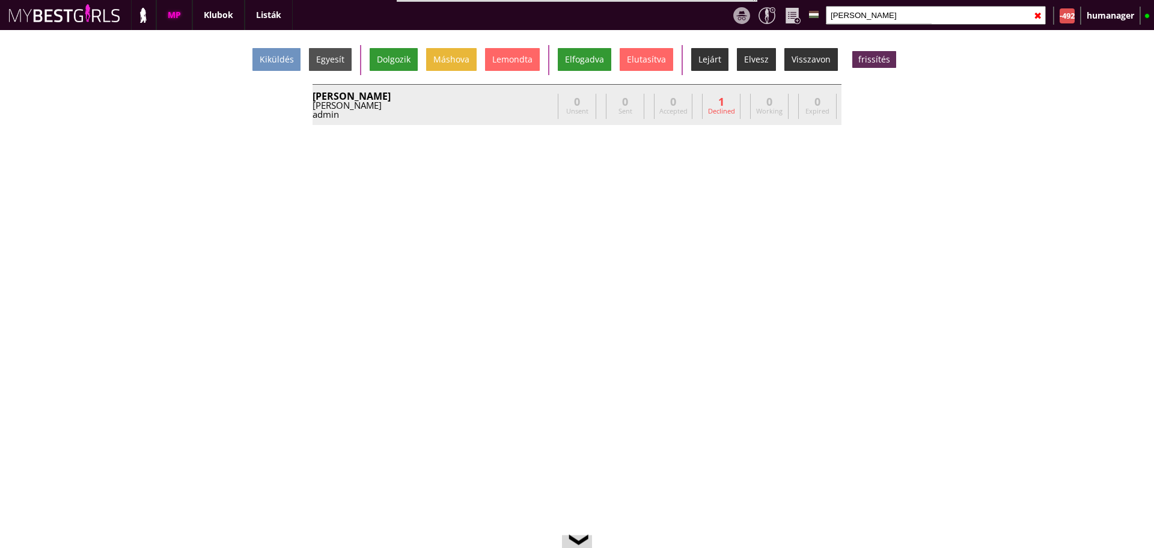
click at [462, 114] on div "admin" at bounding box center [432, 114] width 240 height 9
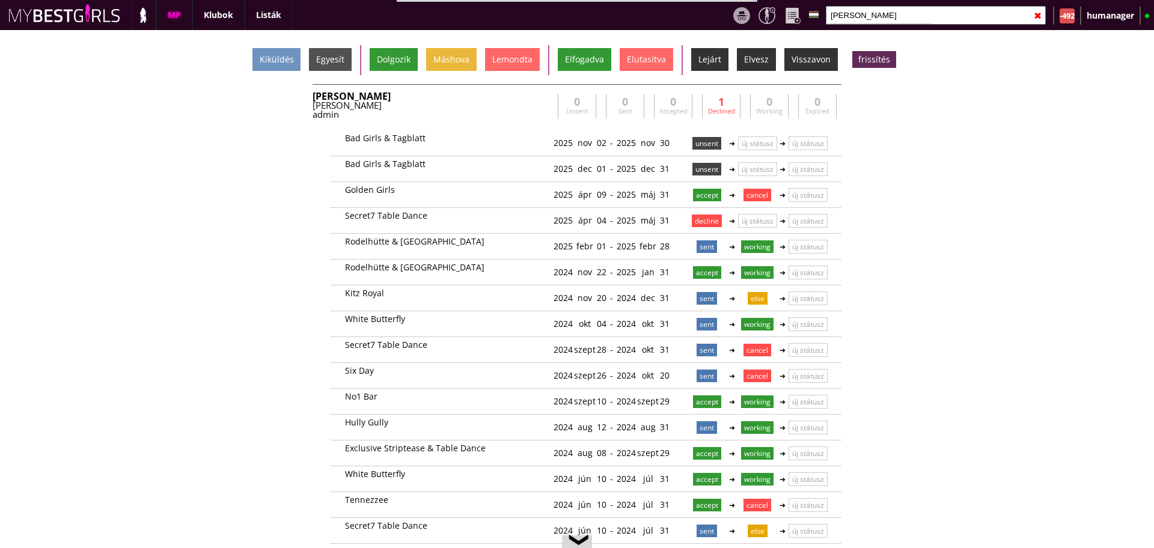
click at [462, 114] on div "admin" at bounding box center [432, 114] width 240 height 9
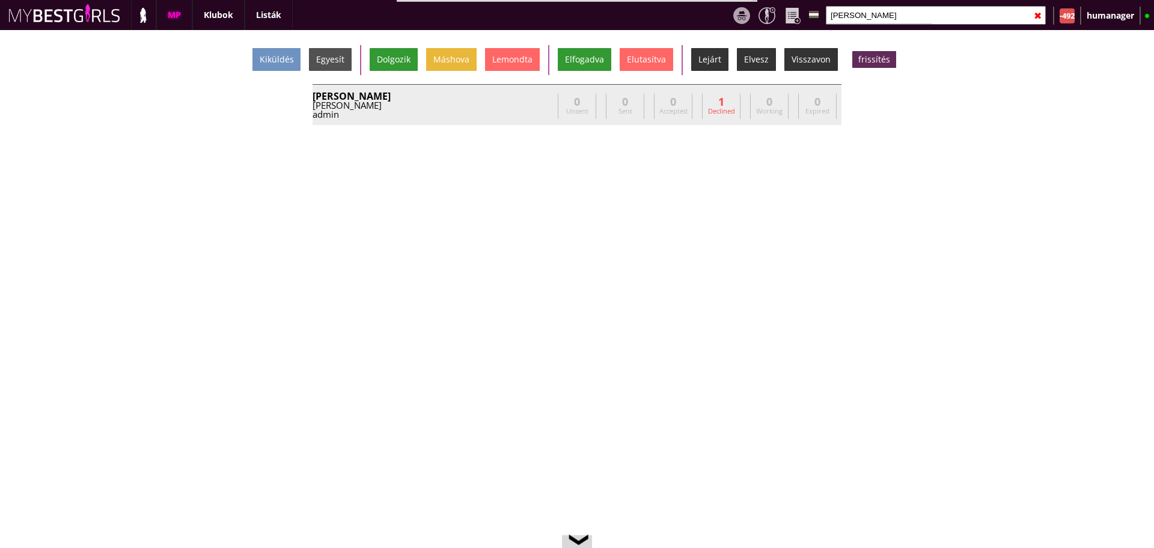
click at [462, 114] on div "admin" at bounding box center [432, 114] width 240 height 9
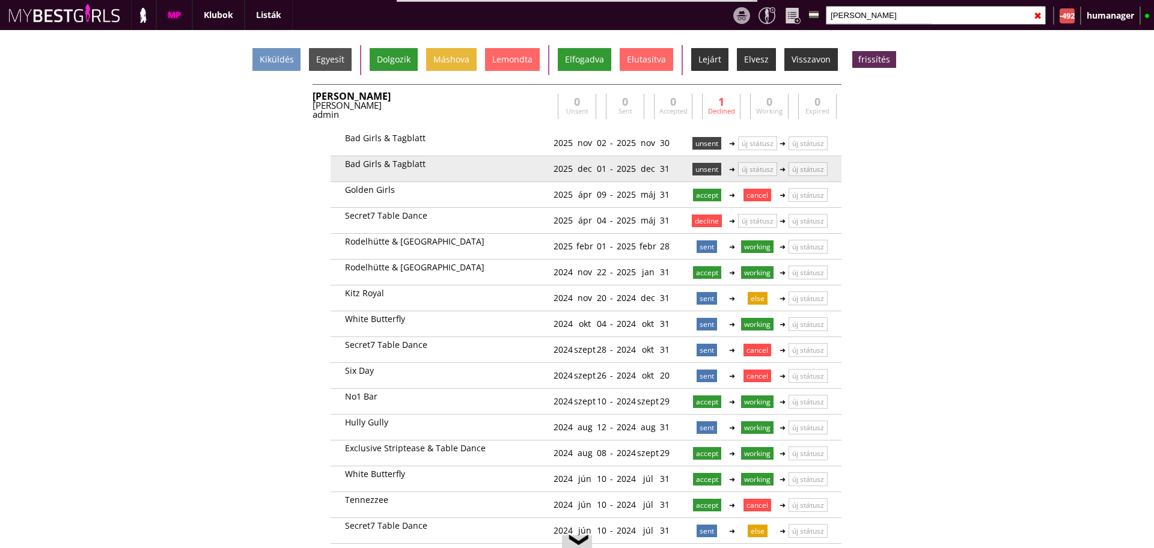
click at [699, 169] on p "unsent" at bounding box center [706, 169] width 29 height 13
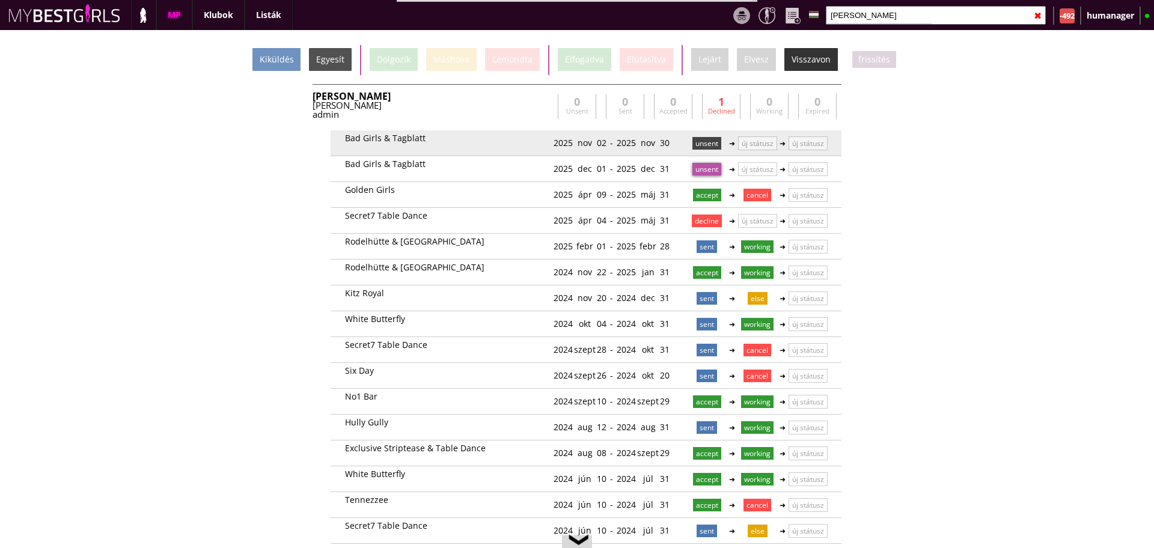
click at [704, 148] on p "unsent" at bounding box center [706, 143] width 29 height 13
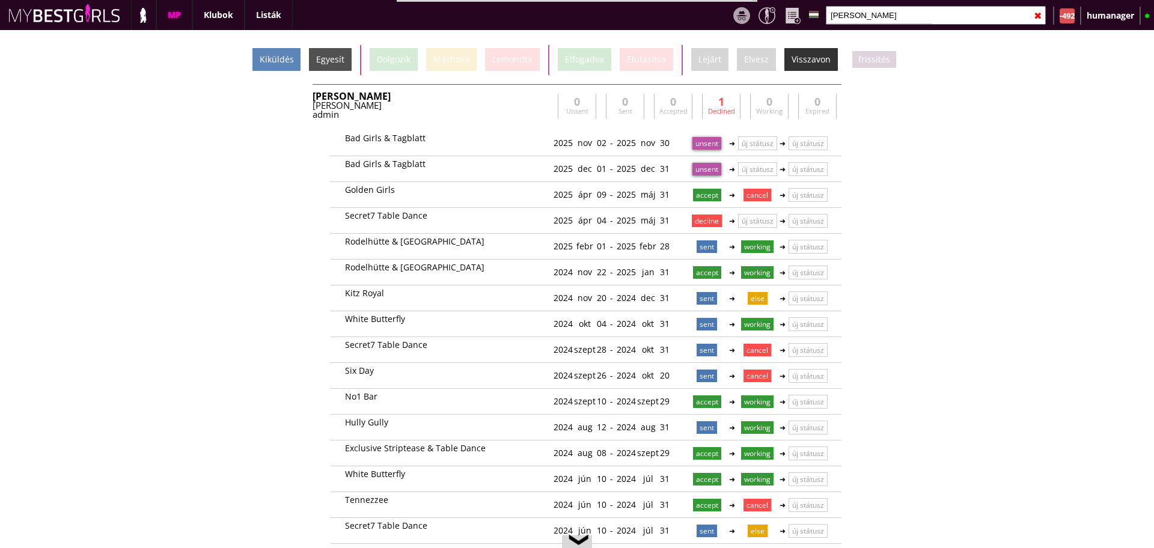
click at [284, 61] on div "Kiküldés" at bounding box center [276, 59] width 48 height 23
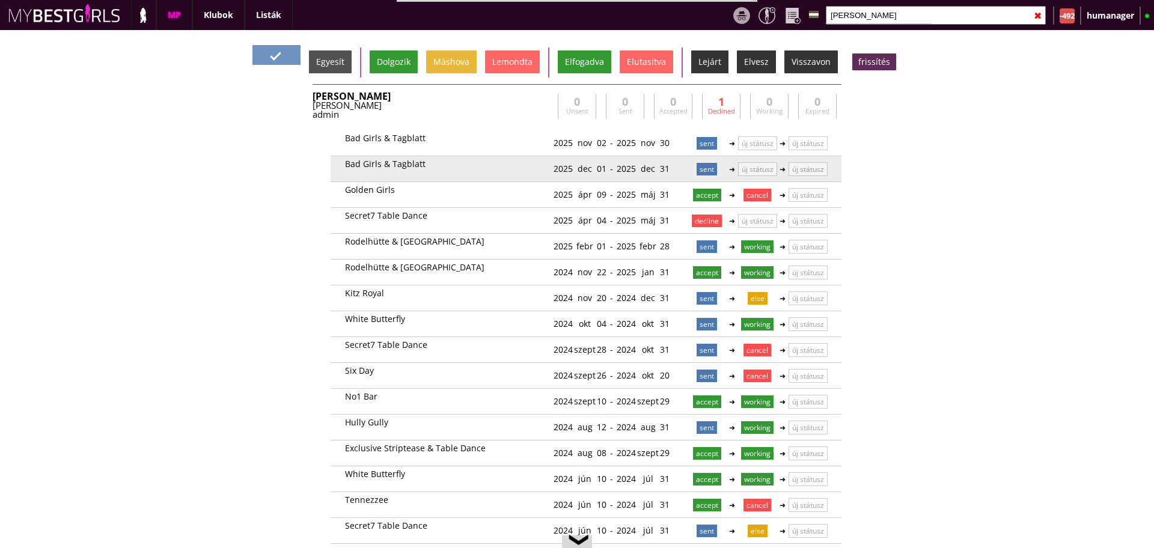
click at [702, 171] on p "sent" at bounding box center [706, 169] width 20 height 13
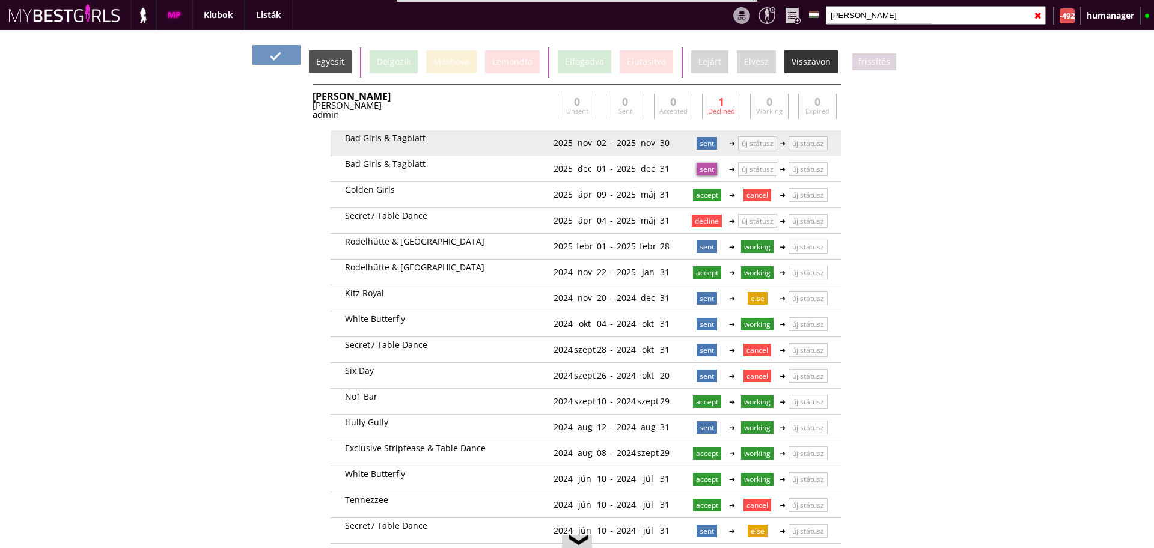
click at [703, 141] on p "sent" at bounding box center [706, 143] width 20 height 13
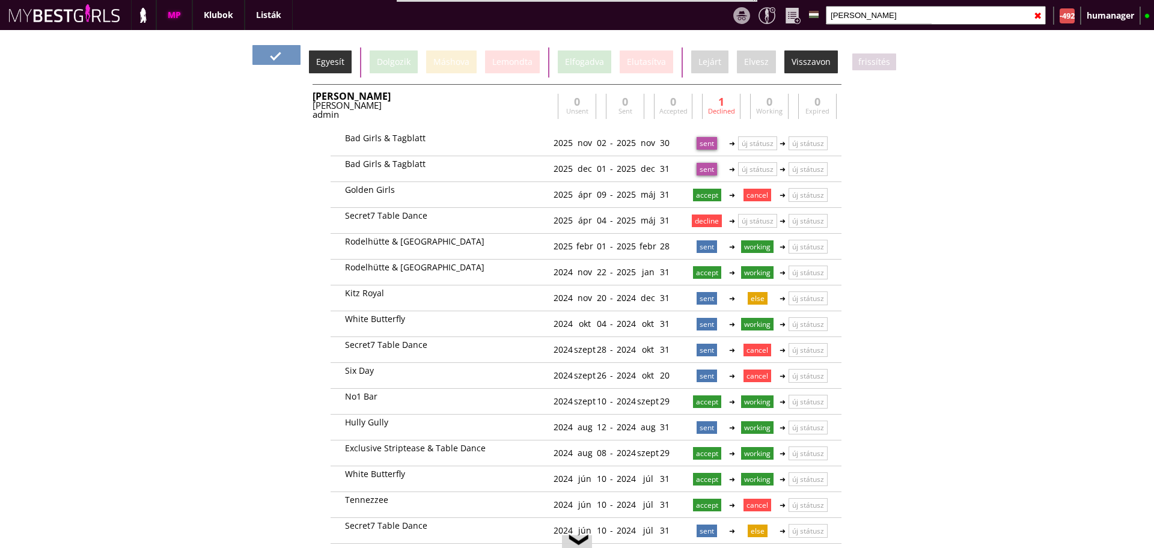
click at [335, 66] on div "Egyesít" at bounding box center [330, 61] width 43 height 23
click at [882, 21] on input "[PERSON_NAME]" at bounding box center [936, 15] width 220 height 19
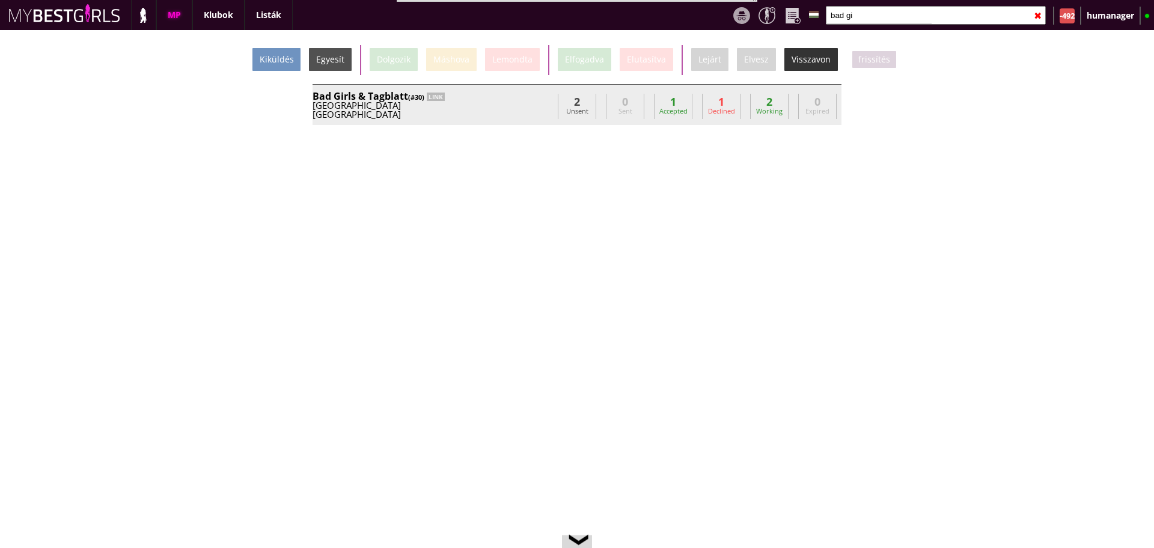
type input "bad gi"
click at [469, 90] on div "Bad Girls & Tagblatt (#30) LINK Austria Innsbruck griesserdaniel@yahoo.com Dani…" at bounding box center [576, 104] width 529 height 41
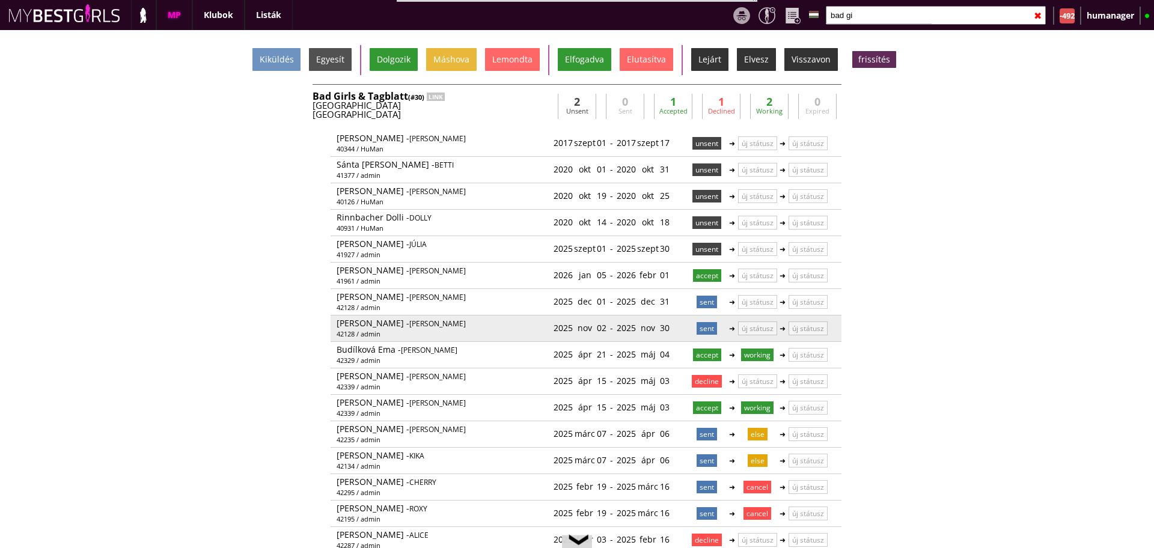
click at [700, 328] on p "sent" at bounding box center [706, 328] width 20 height 13
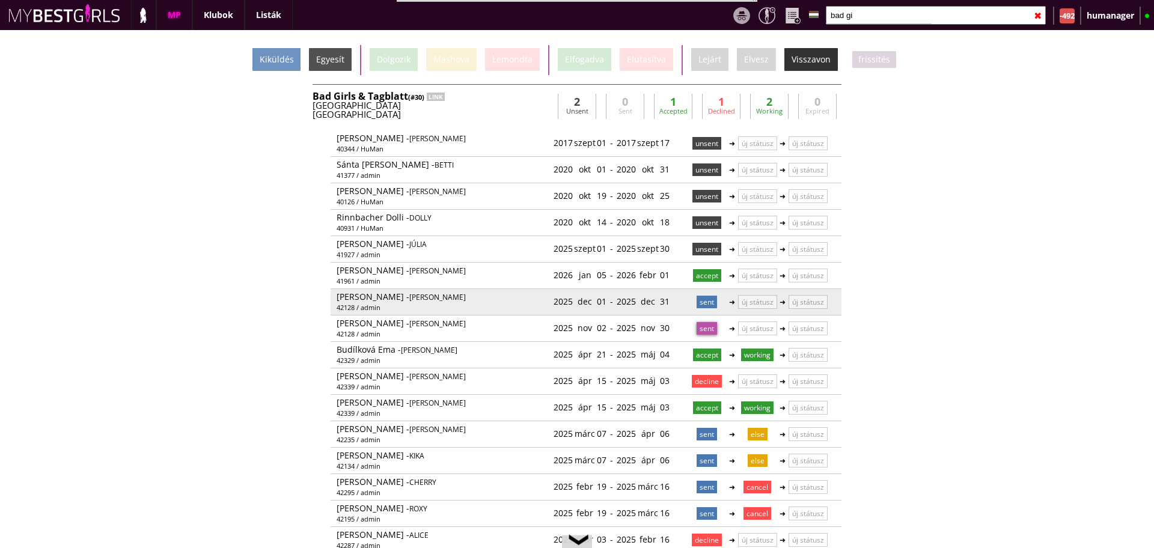
click at [699, 305] on p "sent" at bounding box center [706, 302] width 20 height 13
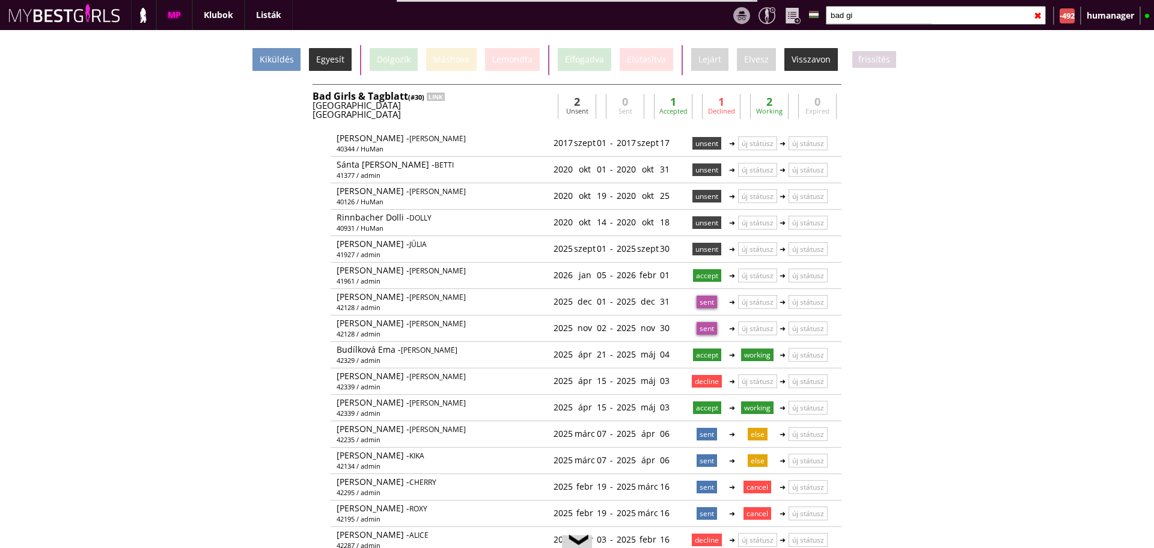
click at [343, 49] on div "Egyesít" at bounding box center [330, 59] width 43 height 23
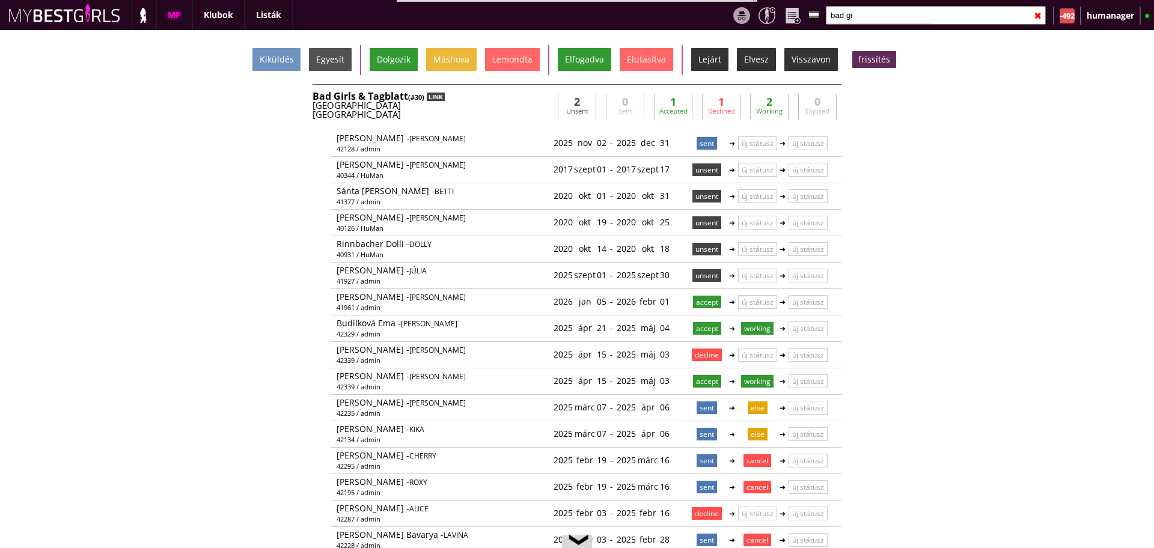
click at [440, 100] on div "LINK" at bounding box center [436, 97] width 18 height 8
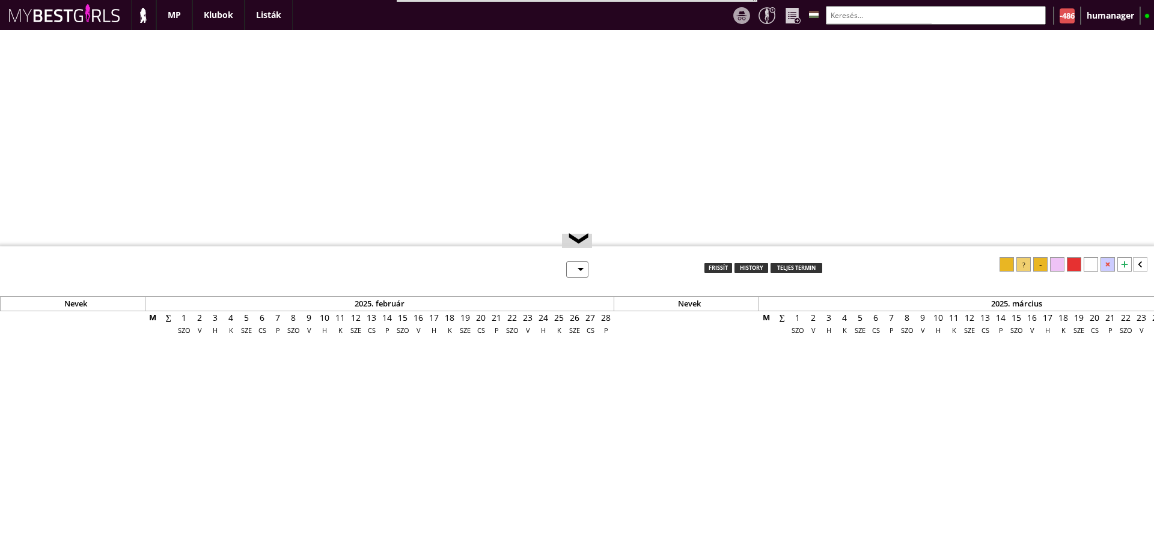
select select "0"
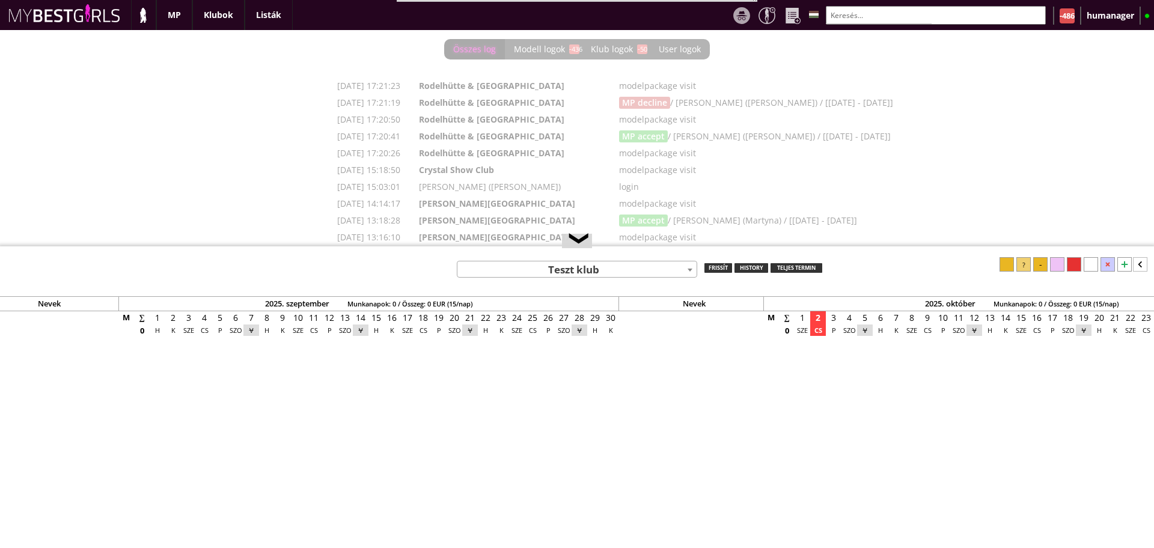
scroll to position [0, 4812]
